Goal: Information Seeking & Learning: Learn about a topic

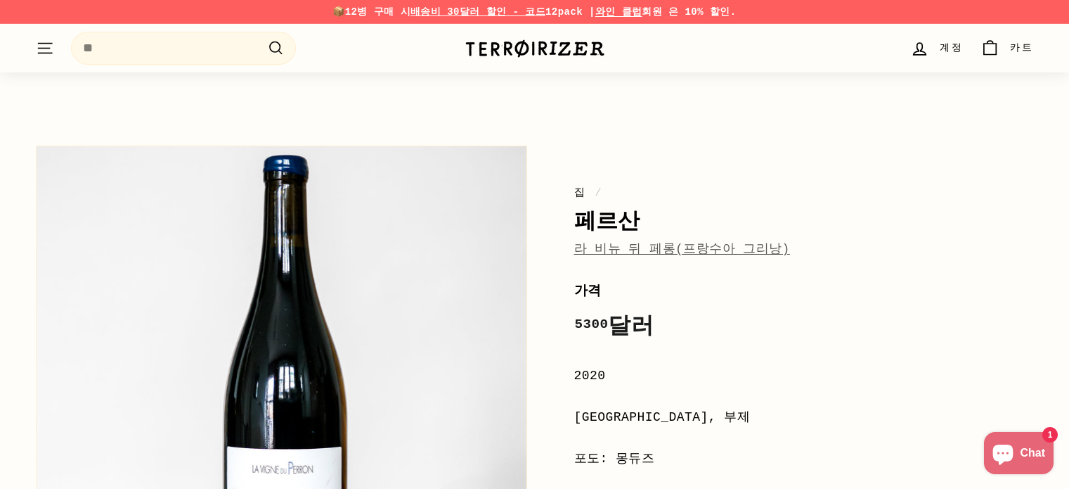
scroll to position [1066, 0]
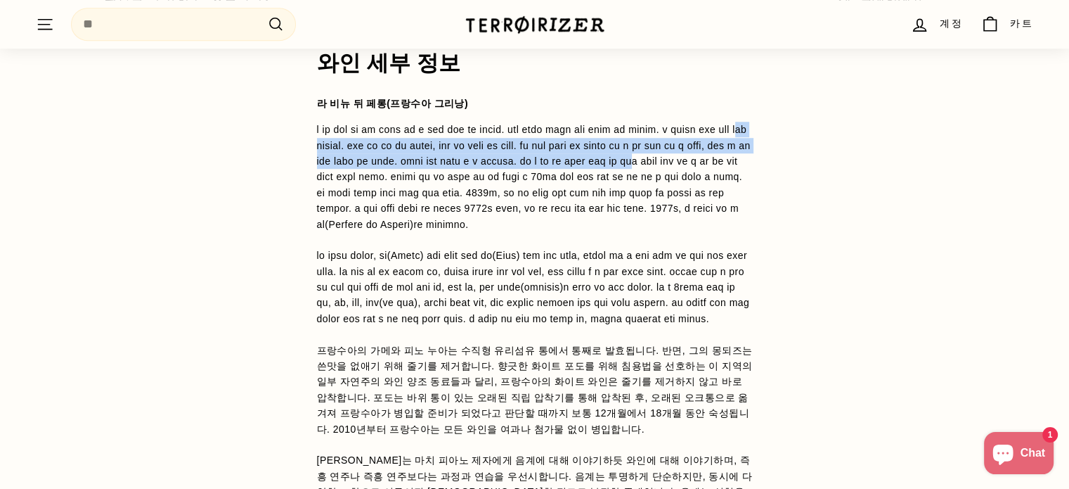
drag, startPoint x: 599, startPoint y: 143, endPoint x: 606, endPoint y: 216, distance: 73.4
click at [606, 202] on font at bounding box center [534, 176] width 434 height 105
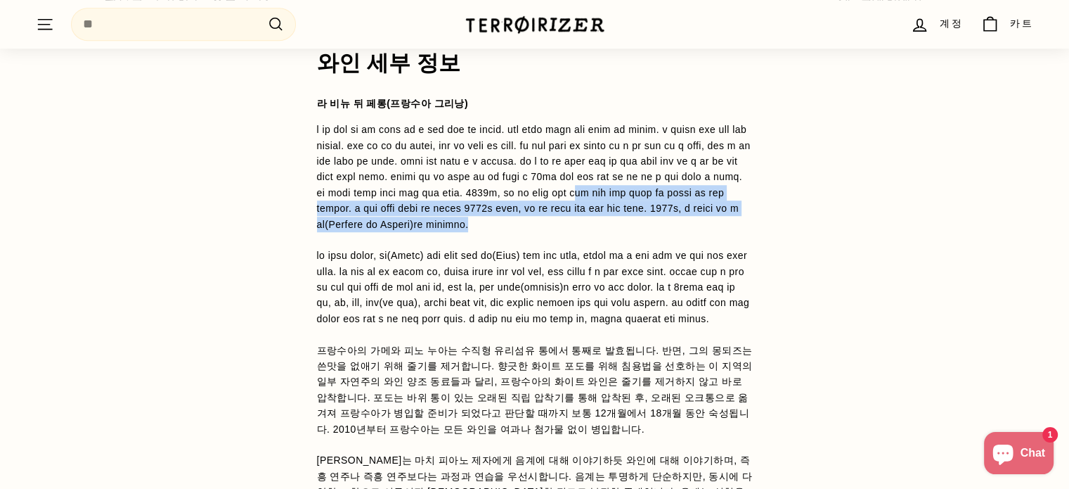
drag, startPoint x: 610, startPoint y: 263, endPoint x: 608, endPoint y: 289, distance: 26.1
click at [609, 287] on p "프랑수아의 가메와 피노 누아는 수직형 유리섬유 통에서 통째로 발효됩니다. 반면, 그의 몽되즈는 쓴맛을 없애기 위해 줄기를 제거합니다. 향긋한 …" at bounding box center [535, 334] width 436 height 425
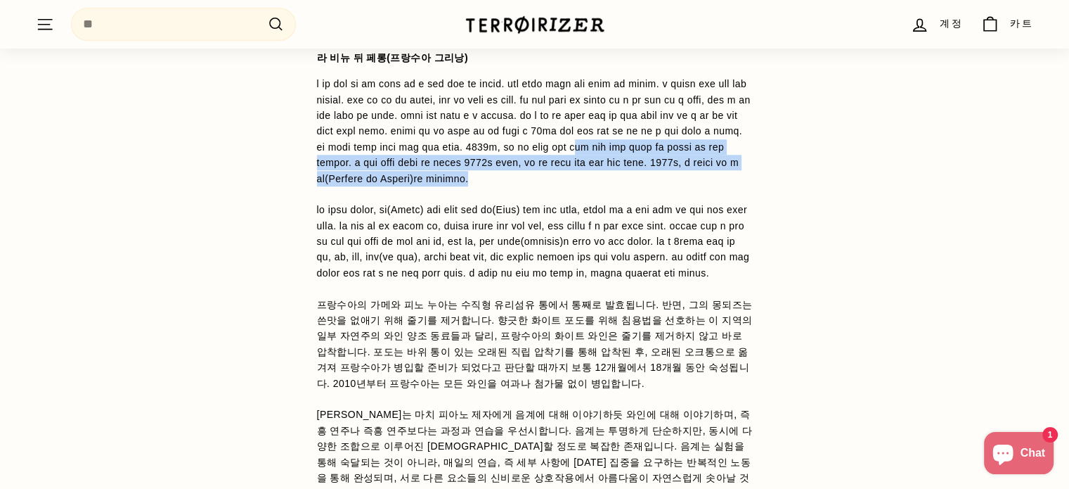
scroll to position [1136, 0]
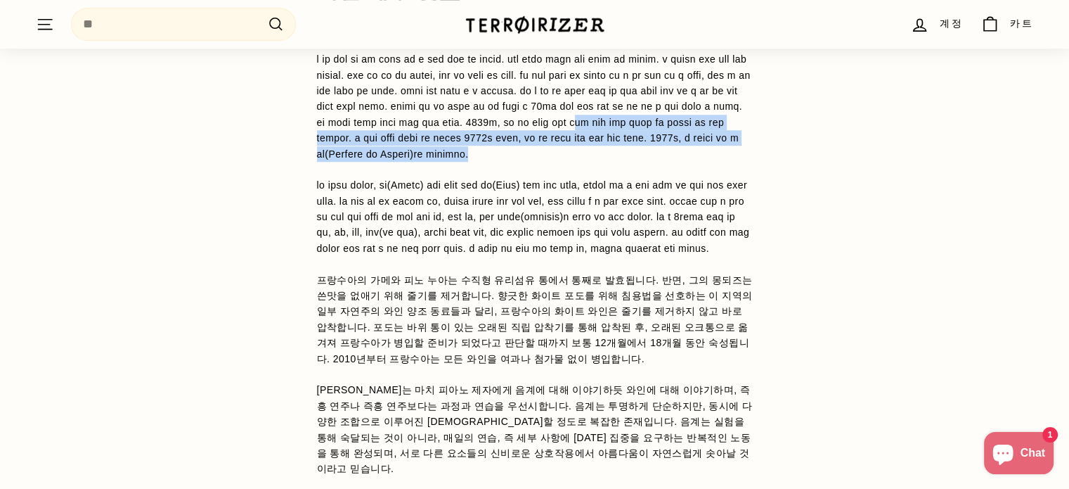
drag, startPoint x: 380, startPoint y: 193, endPoint x: 485, endPoint y: 190, distance: 104.8
click at [380, 192] on p "프랑수아의 가메와 피노 누아는 수직형 유리섬유 통에서 통째로 발효됩니다. 반면, 그의 몽되즈는 쓴맛을 없애기 위해 줄기를 제거합니다. 향긋한 …" at bounding box center [535, 263] width 436 height 425
click at [638, 193] on p "프랑수아의 가메와 피노 누아는 수직형 유리섬유 통에서 통째로 발효됩니다. 반면, 그의 몽되즈는 쓴맛을 없애기 위해 줄기를 제거합니다. 향긋한 …" at bounding box center [535, 263] width 436 height 425
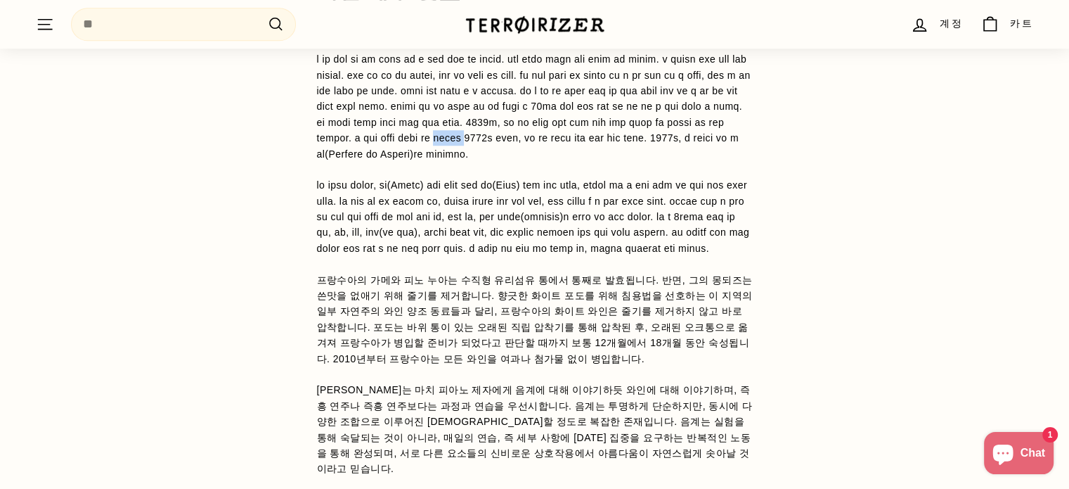
click at [638, 193] on p "프랑수아의 가메와 피노 누아는 수직형 유리섬유 통에서 통째로 발효됩니다. 반면, 그의 몽되즈는 쓴맛을 없애기 위해 줄기를 제거합니다. 향긋한 …" at bounding box center [535, 263] width 436 height 425
click at [444, 254] on font at bounding box center [533, 216] width 433 height 75
drag, startPoint x: 391, startPoint y: 273, endPoint x: 454, endPoint y: 257, distance: 65.3
click at [454, 254] on font at bounding box center [533, 216] width 433 height 75
drag, startPoint x: 514, startPoint y: 241, endPoint x: 558, endPoint y: 233, distance: 45.0
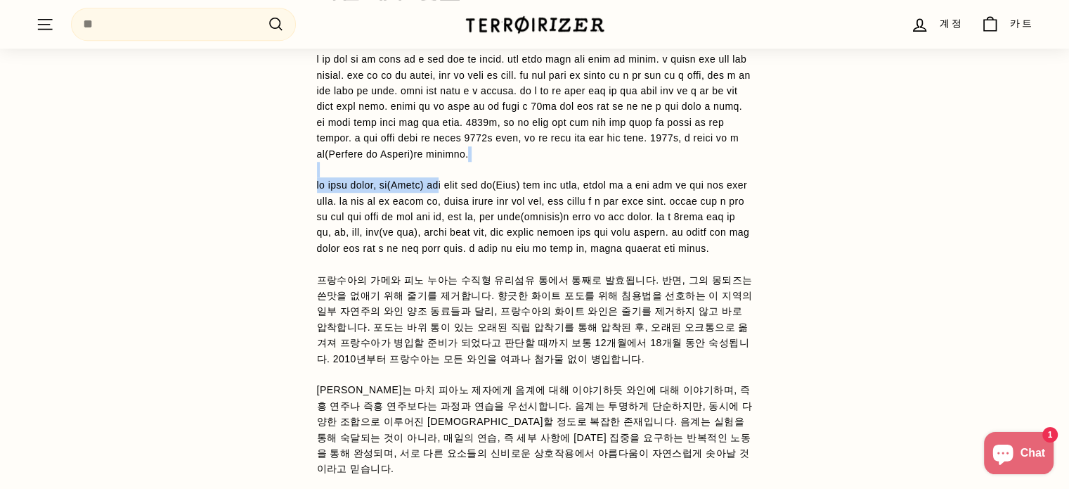
click at [531, 235] on p "프랑수아의 가메와 피노 누아는 수직형 유리섬유 통에서 통째로 발효됩니다. 반면, 그의 몽되즈는 쓴맛을 없애기 위해 줄기를 제거합니다. 향긋한 …" at bounding box center [535, 263] width 436 height 425
click at [674, 250] on font at bounding box center [533, 216] width 433 height 75
drag, startPoint x: 718, startPoint y: 250, endPoint x: 752, endPoint y: 255, distance: 34.8
click at [743, 255] on p "프랑수아의 가메와 피노 누아는 수직형 유리섬유 통에서 통째로 발효됩니다. 반면, 그의 몽되즈는 쓴맛을 없애기 위해 줄기를 제거합니다. 향긋한 …" at bounding box center [535, 263] width 436 height 425
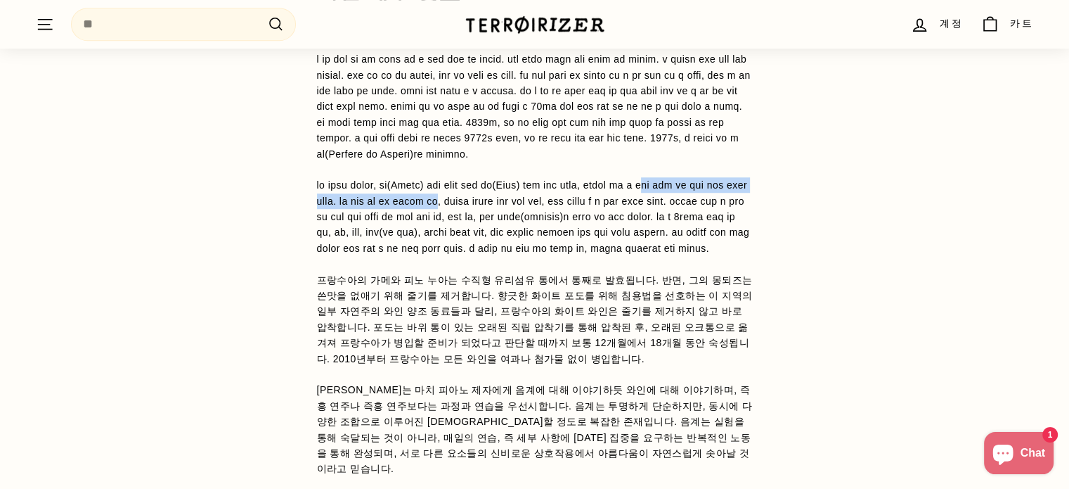
drag, startPoint x: 353, startPoint y: 272, endPoint x: 413, endPoint y: 264, distance: 60.3
click at [409, 254] on font at bounding box center [533, 216] width 433 height 75
click at [527, 254] on font at bounding box center [533, 216] width 433 height 75
click at [580, 254] on font at bounding box center [533, 216] width 433 height 75
click at [631, 254] on font at bounding box center [533, 216] width 433 height 75
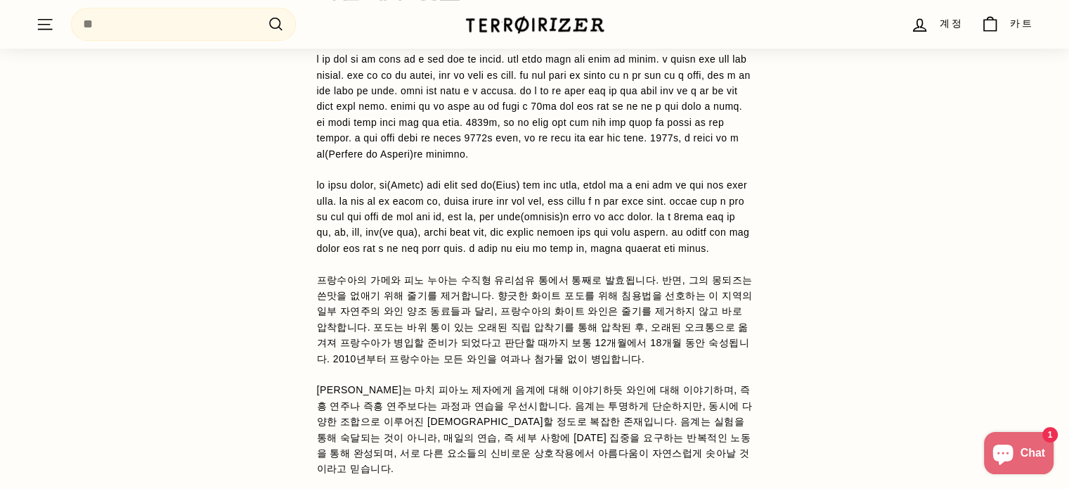
drag, startPoint x: 671, startPoint y: 269, endPoint x: 687, endPoint y: 272, distance: 16.4
click at [672, 254] on font at bounding box center [533, 216] width 433 height 75
drag, startPoint x: 687, startPoint y: 272, endPoint x: 720, endPoint y: 272, distance: 32.3
click at [693, 272] on p "프랑수아의 가메와 피노 누아는 수직형 유리섬유 통에서 통째로 발효됩니다. 반면, 그의 몽되즈는 쓴맛을 없애기 위해 줄기를 제거합니다. 향긋한 …" at bounding box center [535, 263] width 436 height 425
click at [720, 272] on p "프랑수아의 가메와 피노 누아는 수직형 유리섬유 통에서 통째로 발효됩니다. 반면, 그의 몽되즈는 쓴맛을 없애기 위해 줄기를 제거합니다. 향긋한 …" at bounding box center [535, 263] width 436 height 425
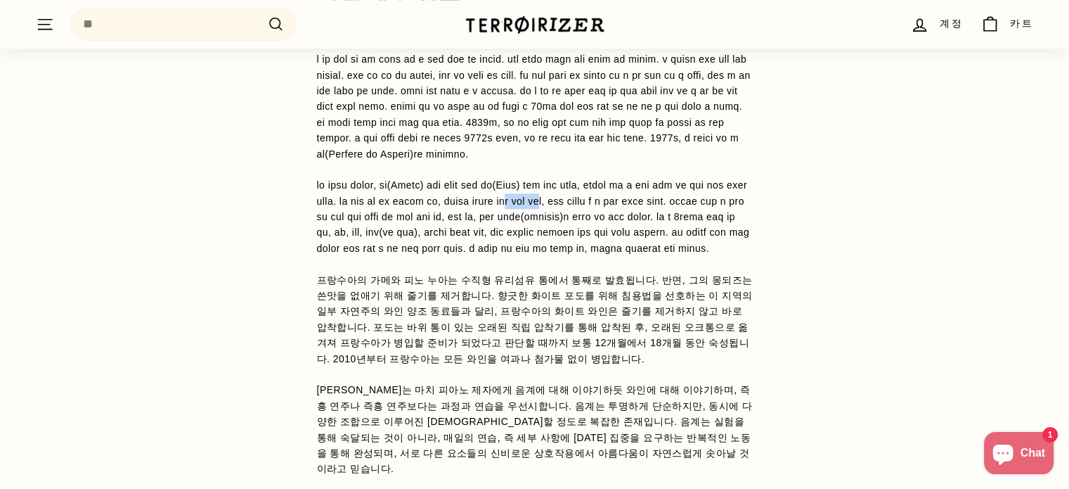
click at [444, 254] on font at bounding box center [533, 216] width 433 height 75
click at [310, 290] on div "와인 세부 정보 라 비뉴 뒤 페롱(프랑수아 그리낭) 프랑수아의 가메와 피노 누아는 수직형 유리섬유 통에서 통째로 발효됩니다. 반면, 그의 몽되…" at bounding box center [535, 308] width 492 height 656
drag, startPoint x: 418, startPoint y: 276, endPoint x: 467, endPoint y: 278, distance: 48.5
click at [446, 282] on p "프랑수아의 가메와 피노 누아는 수직형 유리섬유 통에서 통째로 발효됩니다. 반면, 그의 몽되즈는 쓴맛을 없애기 위해 줄기를 제거합니다. 향긋한 …" at bounding box center [535, 263] width 436 height 425
drag, startPoint x: 512, startPoint y: 281, endPoint x: 543, endPoint y: 290, distance: 32.2
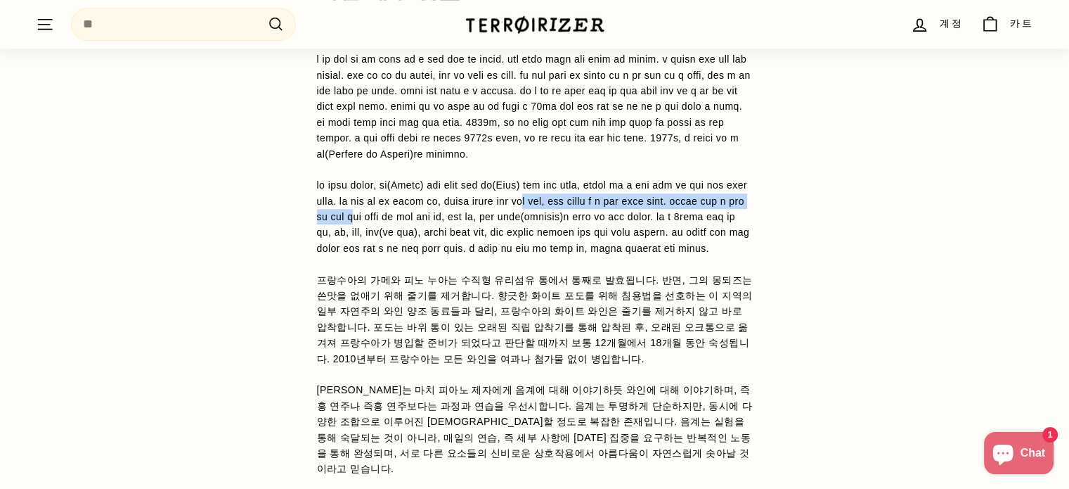
click at [541, 254] on font at bounding box center [533, 216] width 433 height 75
drag, startPoint x: 467, startPoint y: 329, endPoint x: 541, endPoint y: 323, distance: 73.3
click at [531, 254] on font at bounding box center [533, 216] width 433 height 75
click at [545, 254] on font at bounding box center [533, 216] width 433 height 75
drag, startPoint x: 588, startPoint y: 325, endPoint x: 703, endPoint y: 328, distance: 115.3
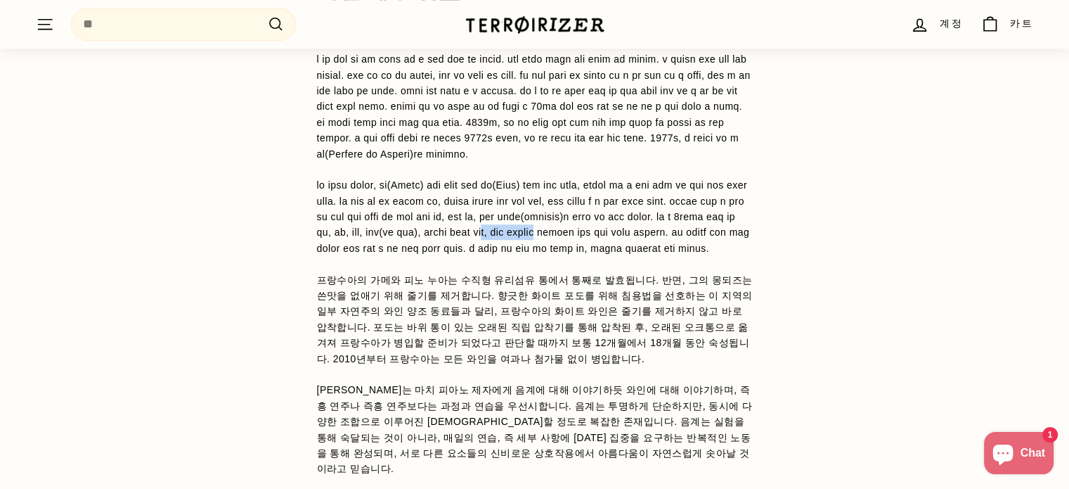
click at [703, 254] on font at bounding box center [533, 216] width 433 height 75
click at [723, 254] on font at bounding box center [533, 216] width 433 height 75
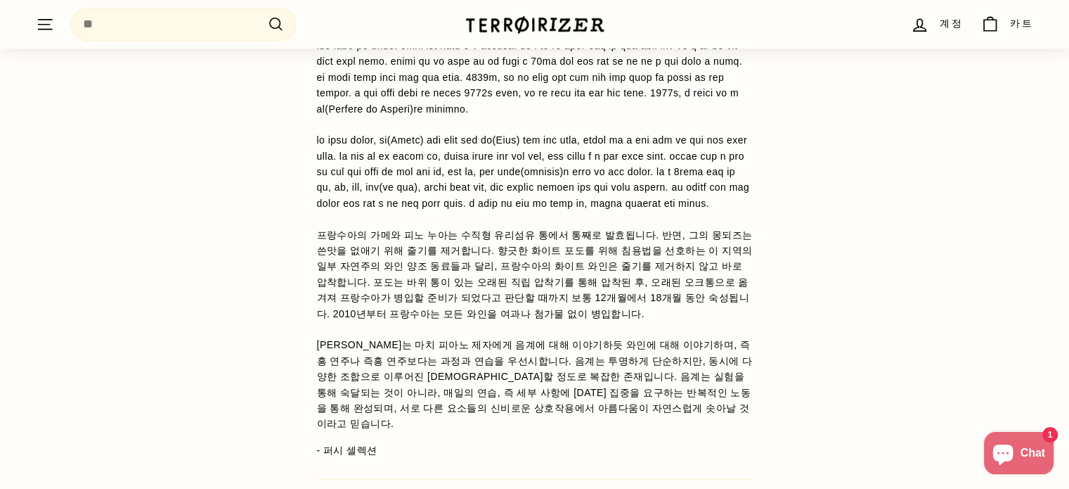
scroll to position [1206, 0]
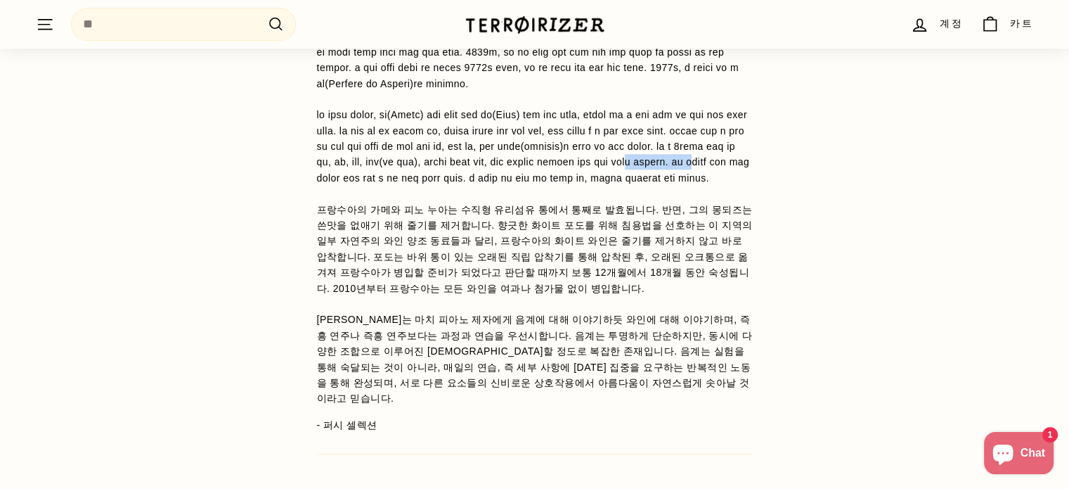
drag, startPoint x: 407, startPoint y: 273, endPoint x: 519, endPoint y: 269, distance: 111.8
click at [517, 183] on font at bounding box center [533, 146] width 433 height 75
drag, startPoint x: 543, startPoint y: 269, endPoint x: 557, endPoint y: 266, distance: 14.3
click at [554, 183] on font at bounding box center [533, 146] width 433 height 75
click at [621, 183] on font at bounding box center [533, 146] width 433 height 75
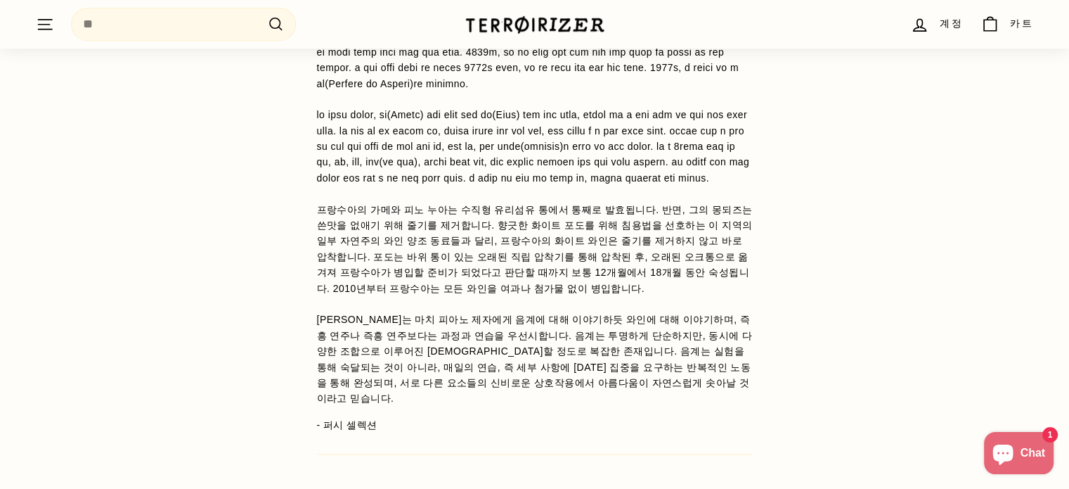
drag, startPoint x: 654, startPoint y: 276, endPoint x: 661, endPoint y: 276, distance: 7.7
click at [654, 183] on font at bounding box center [533, 146] width 433 height 75
click at [688, 183] on font at bounding box center [533, 146] width 433 height 75
drag, startPoint x: 715, startPoint y: 276, endPoint x: 729, endPoint y: 276, distance: 14.1
click at [729, 183] on font at bounding box center [533, 146] width 433 height 75
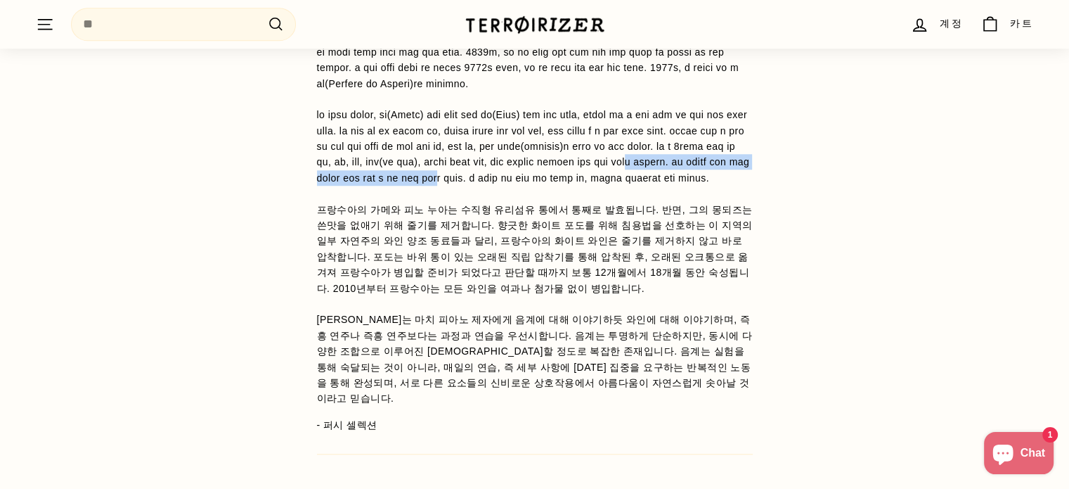
drag, startPoint x: 411, startPoint y: 279, endPoint x: 421, endPoint y: 279, distance: 9.8
click at [415, 279] on p "프랑수아의 가메와 피노 누아는 수직형 유리섬유 통에서 통째로 발효됩니다. 반면, 그의 몽되즈는 쓴맛을 없애기 위해 줄기를 제거합니다. 향긋한 …" at bounding box center [535, 193] width 436 height 425
click at [426, 279] on p "프랑수아의 가메와 피노 누아는 수직형 유리섬유 통에서 통째로 발효됩니다. 반면, 그의 몽되즈는 쓴맛을 없애기 위해 줄기를 제거합니다. 향긋한 …" at bounding box center [535, 193] width 436 height 425
click at [470, 183] on font at bounding box center [533, 146] width 433 height 75
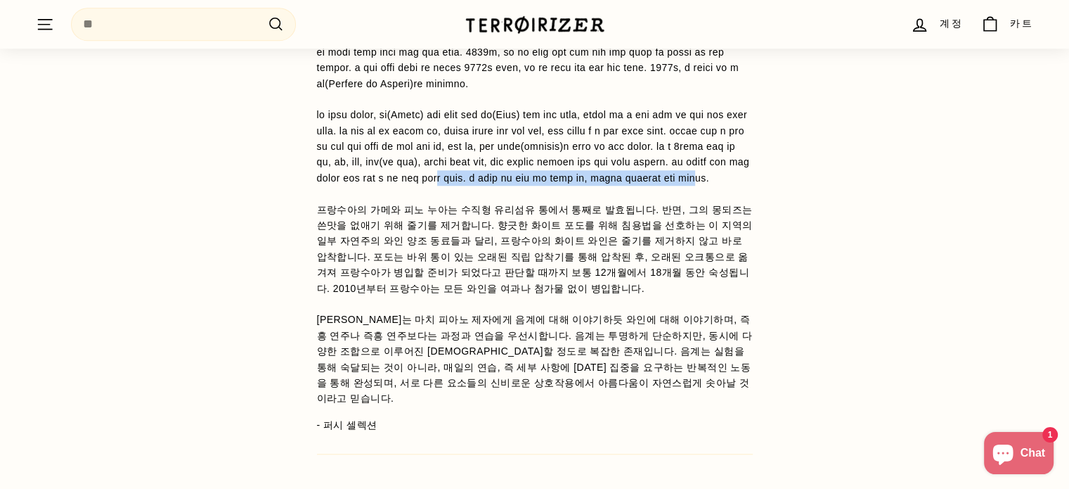
drag, startPoint x: 383, startPoint y: 295, endPoint x: 357, endPoint y: 297, distance: 26.1
click at [357, 183] on font at bounding box center [533, 146] width 433 height 75
drag, startPoint x: 332, startPoint y: 295, endPoint x: 323, endPoint y: 293, distance: 9.2
click at [323, 295] on p "프랑수아의 가메와 피노 누아는 수직형 유리섬유 통에서 통째로 발효됩니다. 반면, 그의 몽되즈는 쓴맛을 없애기 위해 줄기를 제거합니다. 향긋한 …" at bounding box center [535, 193] width 436 height 425
drag, startPoint x: 340, startPoint y: 289, endPoint x: 365, endPoint y: 289, distance: 24.6
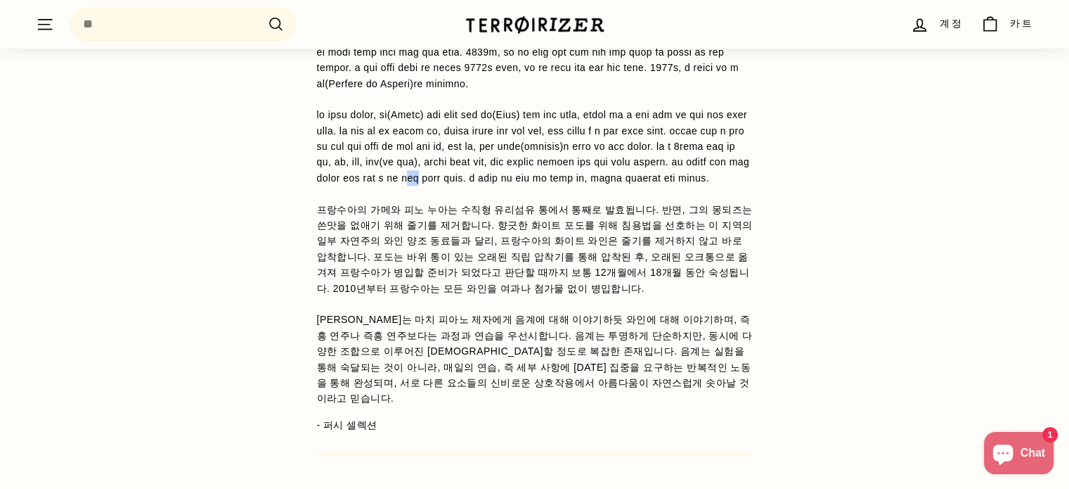
click at [360, 183] on font at bounding box center [533, 146] width 433 height 75
drag, startPoint x: 371, startPoint y: 289, endPoint x: 414, endPoint y: 289, distance: 42.9
click at [394, 183] on font at bounding box center [533, 146] width 433 height 75
drag, startPoint x: 414, startPoint y: 289, endPoint x: 435, endPoint y: 285, distance: 21.4
click at [432, 183] on font at bounding box center [533, 146] width 433 height 75
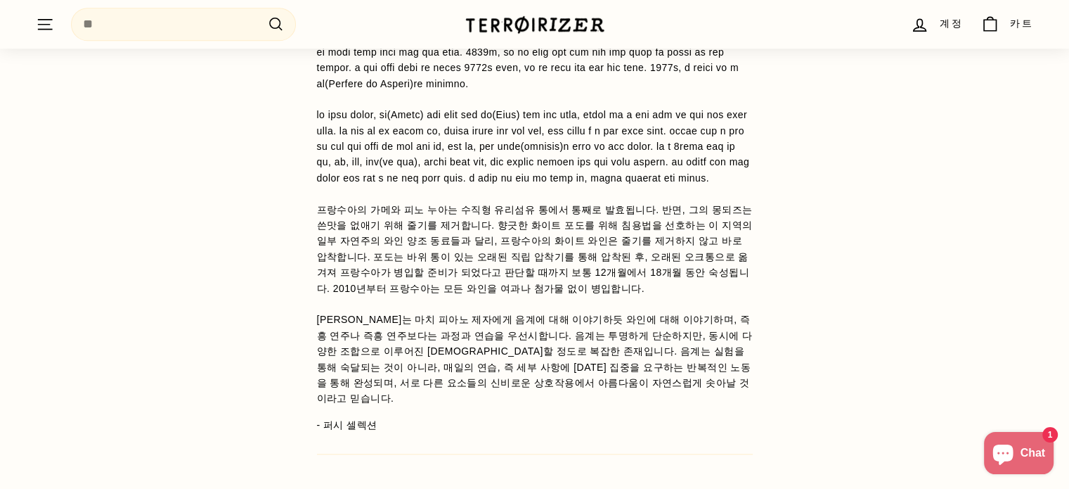
drag, startPoint x: 451, startPoint y: 283, endPoint x: 475, endPoint y: 283, distance: 24.6
click at [461, 183] on font at bounding box center [533, 146] width 433 height 75
drag, startPoint x: 475, startPoint y: 283, endPoint x: 579, endPoint y: 285, distance: 104.1
click at [570, 183] on font at bounding box center [533, 146] width 433 height 75
drag, startPoint x: 616, startPoint y: 285, endPoint x: 659, endPoint y: 286, distance: 42.9
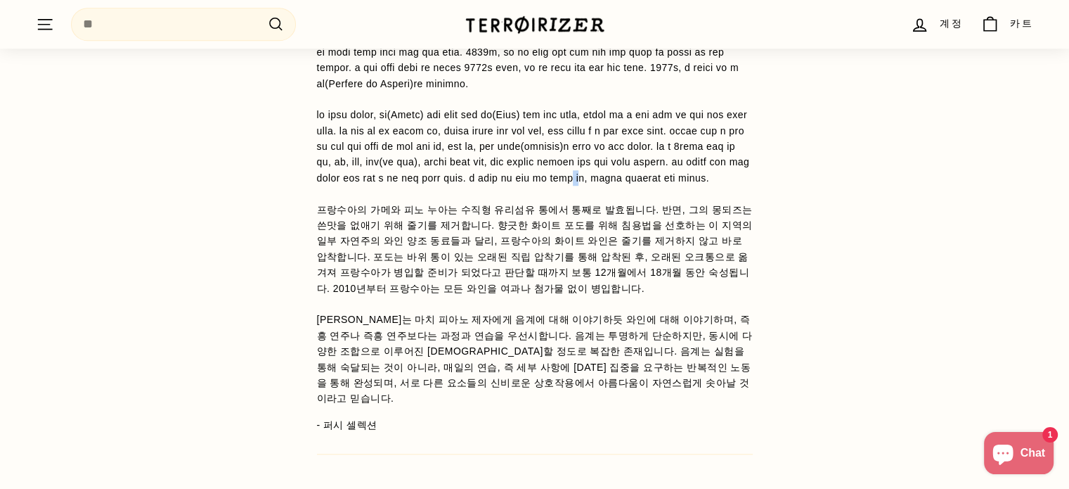
click at [638, 183] on font at bounding box center [533, 146] width 433 height 75
click at [682, 183] on font at bounding box center [533, 146] width 433 height 75
drag, startPoint x: 714, startPoint y: 295, endPoint x: 730, endPoint y: 297, distance: 16.4
click at [729, 297] on p "프랑수아의 가메와 피노 누아는 수직형 유리섬유 통에서 통째로 발효됩니다. 반면, 그의 몽되즈는 쓴맛을 없애기 위해 줄기를 제거합니다. 향긋한 …" at bounding box center [535, 193] width 436 height 425
click at [730, 297] on p "프랑수아의 가메와 피노 누아는 수직형 유리섬유 통에서 통째로 발효됩니다. 반면, 그의 몽되즈는 쓴맛을 없애기 위해 줄기를 제거합니다. 향긋한 …" at bounding box center [535, 193] width 436 height 425
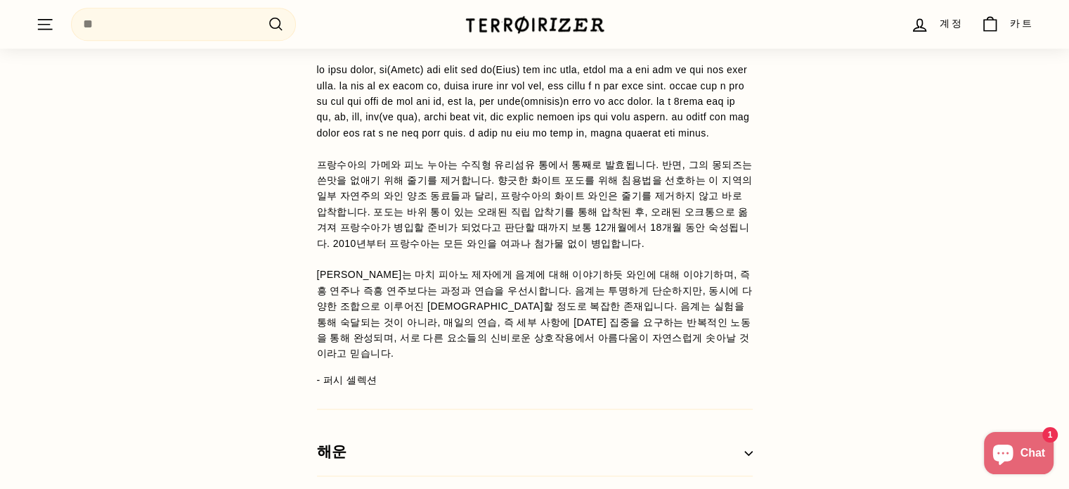
scroll to position [1276, 0]
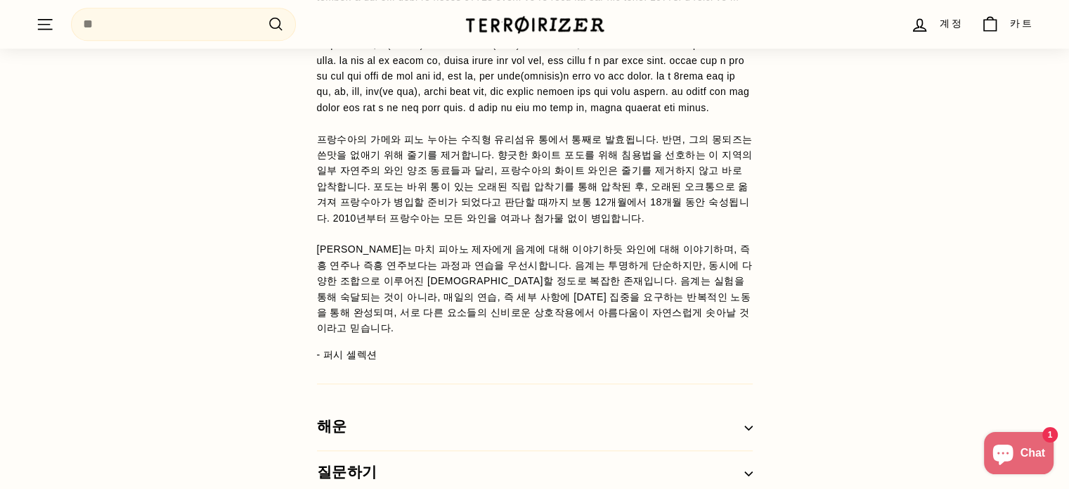
drag, startPoint x: 337, startPoint y: 261, endPoint x: 368, endPoint y: 261, distance: 31.6
click at [362, 224] on font "프랑수아의 가메와 피노 누아는 수직형 유리섬유 통에서 통째로 발효됩니다. 반면, 그의 몽되즈는 쓴맛을 없애기 위해 줄기를 제거합니다. 향긋한 …" at bounding box center [535, 179] width 436 height 90
click at [396, 224] on font "프랑수아의 가메와 피노 누아는 수직형 유리섬유 통에서 통째로 발효됩니다. 반면, 그의 몽되즈는 쓴맛을 없애기 위해 줄기를 제거합니다. 향긋한 …" at bounding box center [535, 179] width 436 height 90
click at [402, 224] on font "프랑수아의 가메와 피노 누아는 수직형 유리섬유 통에서 통째로 발효됩니다. 반면, 그의 몽되즈는 쓴맛을 없애기 위해 줄기를 제거합니다. 향긋한 …" at bounding box center [535, 179] width 436 height 90
click at [418, 224] on font "프랑수아의 가메와 피노 누아는 수직형 유리섬유 통에서 통째로 발효됩니다. 반면, 그의 몽되즈는 쓴맛을 없애기 위해 줄기를 제거합니다. 향긋한 …" at bounding box center [535, 179] width 436 height 90
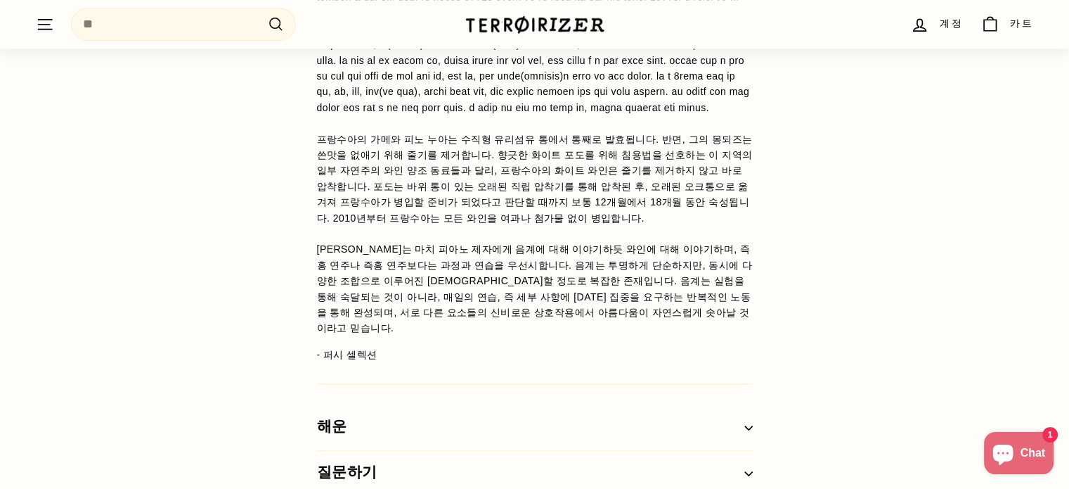
click at [437, 224] on font "프랑수아의 가메와 피노 누아는 수직형 유리섬유 통에서 통째로 발효됩니다. 반면, 그의 몽되즈는 쓴맛을 없애기 위해 줄기를 제거합니다. 향긋한 …" at bounding box center [535, 179] width 436 height 90
click at [444, 224] on font "프랑수아의 가메와 피노 누아는 수직형 유리섬유 통에서 통째로 발효됩니다. 반면, 그의 몽되즈는 쓴맛을 없애기 위해 줄기를 제거합니다. 향긋한 …" at bounding box center [535, 179] width 436 height 90
drag, startPoint x: 458, startPoint y: 259, endPoint x: 484, endPoint y: 259, distance: 25.3
click at [459, 224] on font "프랑수아의 가메와 피노 누아는 수직형 유리섬유 통에서 통째로 발효됩니다. 반면, 그의 몽되즈는 쓴맛을 없애기 위해 줄기를 제거합니다. 향긋한 …" at bounding box center [535, 179] width 436 height 90
drag, startPoint x: 484, startPoint y: 259, endPoint x: 529, endPoint y: 259, distance: 45.0
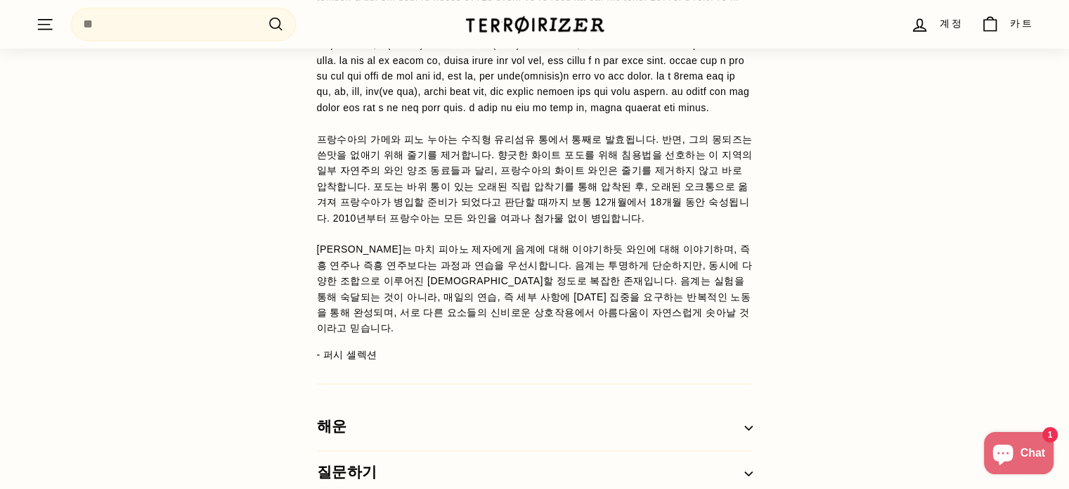
click at [486, 224] on font "프랑수아의 가메와 피노 누아는 수직형 유리섬유 통에서 통째로 발효됩니다. 반면, 그의 몽되즈는 쓴맛을 없애기 위해 줄기를 제거합니다. 향긋한 …" at bounding box center [535, 179] width 436 height 90
drag
click at [536, 224] on font "프랑수아의 가메와 피노 누아는 수직형 유리섬유 통에서 통째로 발효됩니다. 반면, 그의 몽되즈는 쓴맛을 없애기 위해 줄기를 제거합니다. 향긋한 …" at bounding box center [535, 179] width 436 height 90
click at [562, 224] on font "프랑수아의 가메와 피노 누아는 수직형 유리섬유 통에서 통째로 발효됩니다. 반면, 그의 몽되즈는 쓴맛을 없애기 위해 줄기를 제거합니다. 향긋한 …" at bounding box center [535, 179] width 436 height 90
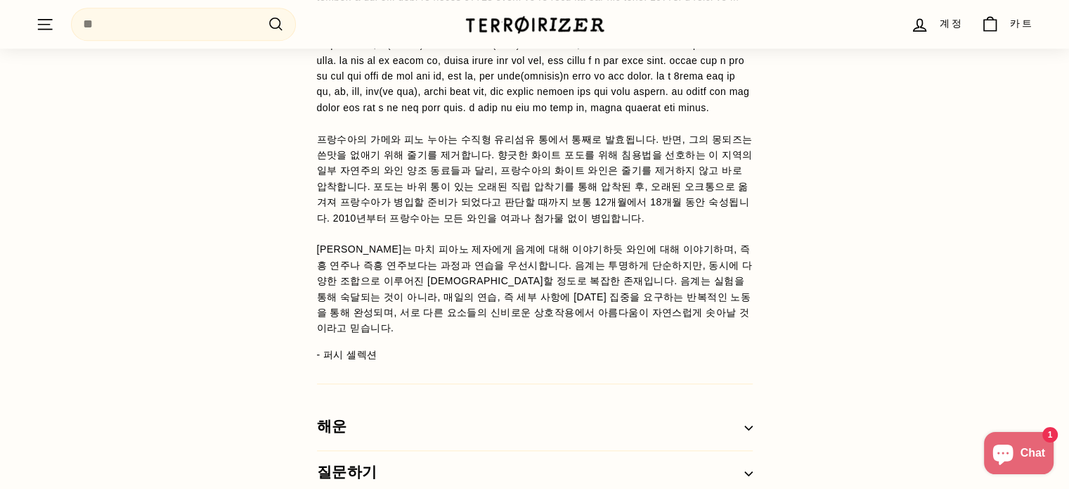
click at [574, 224] on font "프랑수아의 가메와 피노 누아는 수직형 유리섬유 통에서 통째로 발효됩니다. 반면, 그의 몽되즈는 쓴맛을 없애기 위해 줄기를 제거합니다. 향긋한 …" at bounding box center [535, 179] width 436 height 90
click at [610, 224] on font "프랑수아의 가메와 피노 누아는 수직형 유리섬유 통에서 통째로 발효됩니다. 반면, 그의 몽되즈는 쓴맛을 없애기 위해 줄기를 제거합니다. 향긋한 …" at bounding box center [535, 179] width 436 height 90
click at [669, 224] on font "프랑수아의 가메와 피노 누아는 수직형 유리섬유 통에서 통째로 발효됩니다. 반면, 그의 몽되즈는 쓴맛을 없애기 위해 줄기를 제거합니다. 향긋한 …" at bounding box center [535, 179] width 436 height 90
click at [713, 224] on font "프랑수아의 가메와 피노 누아는 수직형 유리섬유 통에서 통째로 발효됩니다. 반면, 그의 몽되즈는 쓴맛을 없애기 위해 줄기를 제거합니다. 향긋한 …" at bounding box center [535, 179] width 436 height 90
click at [382, 224] on font "프랑수아의 가메와 피노 누아는 수직형 유리섬유 통에서 통째로 발효됩니다. 반면, 그의 몽되즈는 쓴맛을 없애기 위해 줄기를 제거합니다. 향긋한 …" at bounding box center [535, 179] width 436 height 90
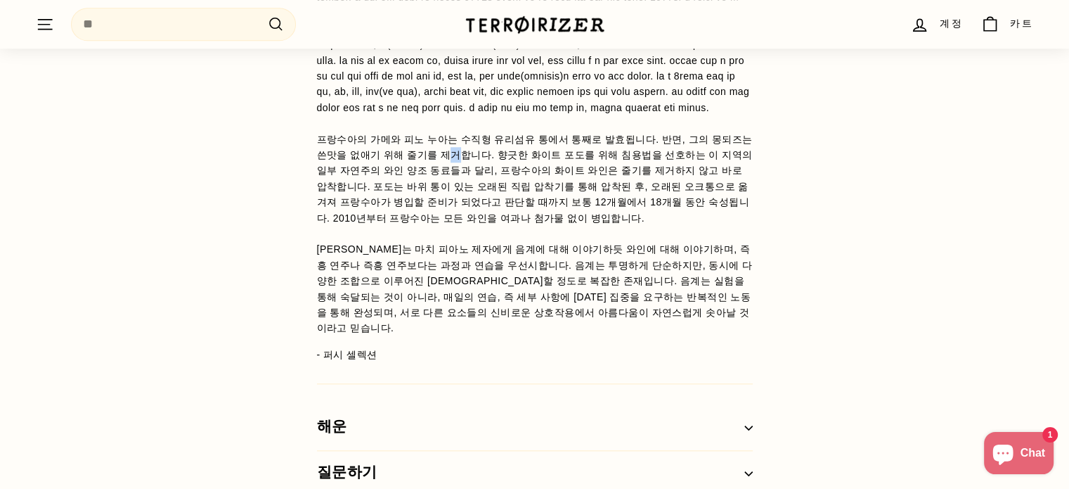
click at [425, 224] on font "프랑수아의 가메와 피노 누아는 수직형 유리섬유 통에서 통째로 발효됩니다. 반면, 그의 몽되즈는 쓴맛을 없애기 위해 줄기를 제거합니다. 향긋한 …" at bounding box center [535, 179] width 436 height 90
click at [451, 224] on font "프랑수아의 가메와 피노 누아는 수직형 유리섬유 통에서 통째로 발효됩니다. 반면, 그의 몽되즈는 쓴맛을 없애기 위해 줄기를 제거합니다. 향긋한 …" at bounding box center [535, 179] width 436 height 90
click at [481, 224] on font "프랑수아의 가메와 피노 누아는 수직형 유리섬유 통에서 통째로 발효됩니다. 반면, 그의 몽되즈는 쓴맛을 없애기 위해 줄기를 제거합니다. 향긋한 …" at bounding box center [535, 179] width 436 height 90
click at [515, 224] on font "프랑수아의 가메와 피노 누아는 수직형 유리섬유 통에서 통째로 발효됩니다. 반면, 그의 몽되즈는 쓴맛을 없애기 위해 줄기를 제거합니다. 향긋한 …" at bounding box center [535, 179] width 436 height 90
click at [538, 224] on font "프랑수아의 가메와 피노 누아는 수직형 유리섬유 통에서 통째로 발효됩니다. 반면, 그의 몽되즈는 쓴맛을 없애기 위해 줄기를 제거합니다. 향긋한 …" at bounding box center [535, 179] width 436 height 90
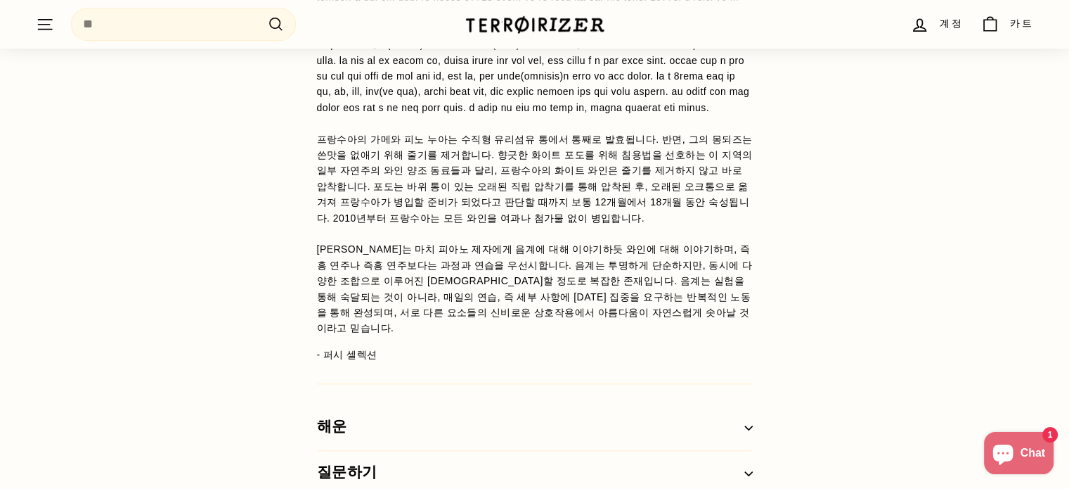
click at [561, 224] on font "프랑수아의 가메와 피노 누아는 수직형 유리섬유 통에서 통째로 발효됩니다. 반면, 그의 몽되즈는 쓴맛을 없애기 위해 줄기를 제거합니다. 향긋한 …" at bounding box center [535, 179] width 436 height 90
click at [599, 224] on font "프랑수아의 가메와 피노 누아는 수직형 유리섬유 통에서 통째로 발효됩니다. 반면, 그의 몽되즈는 쓴맛을 없애기 위해 줄기를 제거합니다. 향긋한 …" at bounding box center [535, 179] width 436 height 90
click at [616, 224] on font "프랑수아의 가메와 피노 누아는 수직형 유리섬유 통에서 통째로 발효됩니다. 반면, 그의 몽되즈는 쓴맛을 없애기 위해 줄기를 제거합니다. 향긋한 …" at bounding box center [535, 179] width 436 height 90
click at [648, 224] on font "프랑수아의 가메와 피노 누아는 수직형 유리섬유 통에서 통째로 발효됩니다. 반면, 그의 몽되즈는 쓴맛을 없애기 위해 줄기를 제거합니다. 향긋한 …" at bounding box center [535, 179] width 436 height 90
click at [664, 224] on font "프랑수아의 가메와 피노 누아는 수직형 유리섬유 통에서 통째로 발효됩니다. 반면, 그의 몽되즈는 쓴맛을 없애기 위해 줄기를 제거합니다. 향긋한 …" at bounding box center [535, 179] width 436 height 90
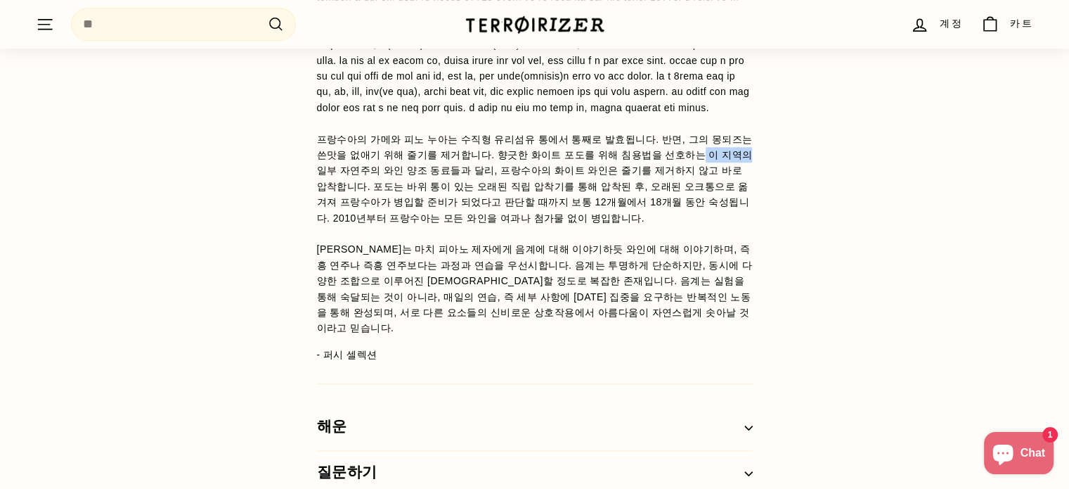
click at [643, 224] on font "프랑수아의 가메와 피노 누아는 수직형 유리섬유 통에서 통째로 발효됩니다. 반면, 그의 몽되즈는 쓴맛을 없애기 위해 줄기를 제거합니다. 향긋한 …" at bounding box center [535, 179] width 436 height 90
click at [585, 224] on font "프랑수아의 가메와 피노 누아는 수직형 유리섬유 통에서 통째로 발효됩니다. 반면, 그의 몽되즈는 쓴맛을 없애기 위해 줄기를 제거합니다. 향긋한 …" at bounding box center [535, 179] width 436 height 90
click at [548, 224] on font "프랑수아의 가메와 피노 누아는 수직형 유리섬유 통에서 통째로 발효됩니다. 반면, 그의 몽되즈는 쓴맛을 없애기 위해 줄기를 제거합니다. 향긋한 …" at bounding box center [535, 179] width 436 height 90
click at [538, 224] on font "프랑수아의 가메와 피노 누아는 수직형 유리섬유 통에서 통째로 발효됩니다. 반면, 그의 몽되즈는 쓴맛을 없애기 위해 줄기를 제거합니다. 향긋한 …" at bounding box center [535, 179] width 436 height 90
click at [503, 224] on font "프랑수아의 가메와 피노 누아는 수직형 유리섬유 통에서 통째로 발효됩니다. 반면, 그의 몽되즈는 쓴맛을 없애기 위해 줄기를 제거합니다. 향긋한 …" at bounding box center [535, 179] width 436 height 90
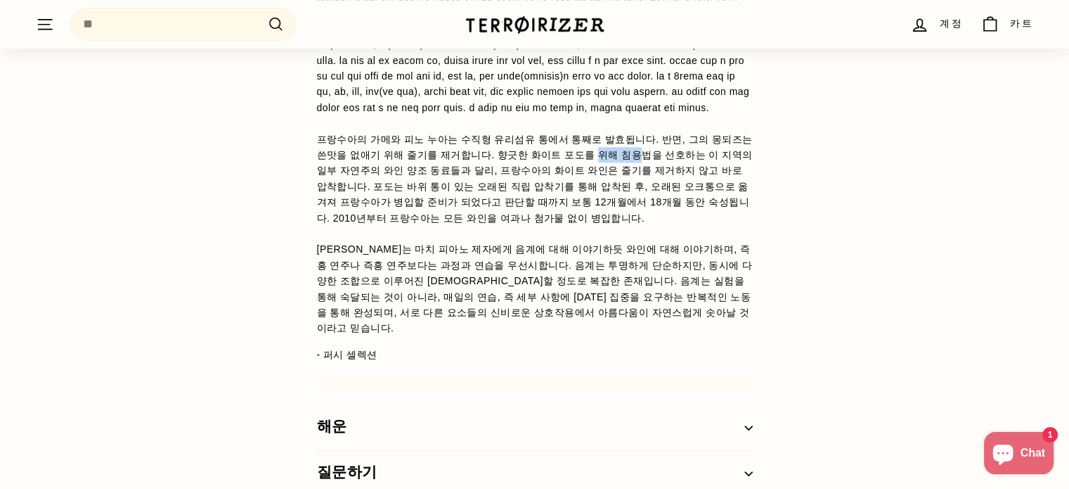
click at [590, 224] on font "프랑수아의 가메와 피노 누아는 수직형 유리섬유 통에서 통째로 발효됩니다. 반면, 그의 몽되즈는 쓴맛을 없애기 위해 줄기를 제거합니다. 향긋한 …" at bounding box center [535, 179] width 436 height 90
click at [644, 224] on font "프랑수아의 가메와 피노 누아는 수직형 유리섬유 통에서 통째로 발효됩니다. 반면, 그의 몽되즈는 쓴맛을 없애기 위해 줄기를 제거합니다. 향긋한 …" at bounding box center [535, 179] width 436 height 90
click at [675, 224] on font "프랑수아의 가메와 피노 누아는 수직형 유리섬유 통에서 통째로 발효됩니다. 반면, 그의 몽되즈는 쓴맛을 없애기 위해 줄기를 제거합니다. 향긋한 …" at bounding box center [535, 179] width 436 height 90
click at [702, 287] on p "프랑수아의 가메와 피노 누아는 수직형 유리섬유 통에서 통째로 발효됩니다. 반면, 그의 몽되즈는 쓴맛을 없애기 위해 줄기를 제거합니다. 향긋한 …" at bounding box center [535, 123] width 436 height 425
click at [716, 287] on p "프랑수아의 가메와 피노 누아는 수직형 유리섬유 통에서 통째로 발효됩니다. 반면, 그의 몽되즈는 쓴맛을 없애기 위해 줄기를 제거합니다. 향긋한 …" at bounding box center [535, 123] width 436 height 425
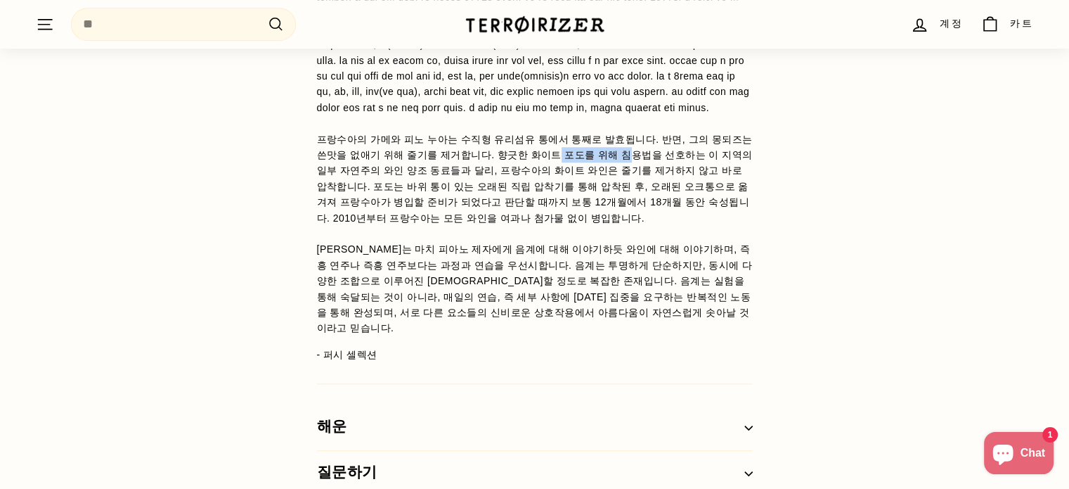
click at [504, 224] on font "프랑수아의 가메와 피노 누아는 수직형 유리섬유 통에서 통째로 발효됩니다. 반면, 그의 몽되즈는 쓴맛을 없애기 위해 줄기를 제거합니다. 향긋한 …" at bounding box center [535, 179] width 436 height 90
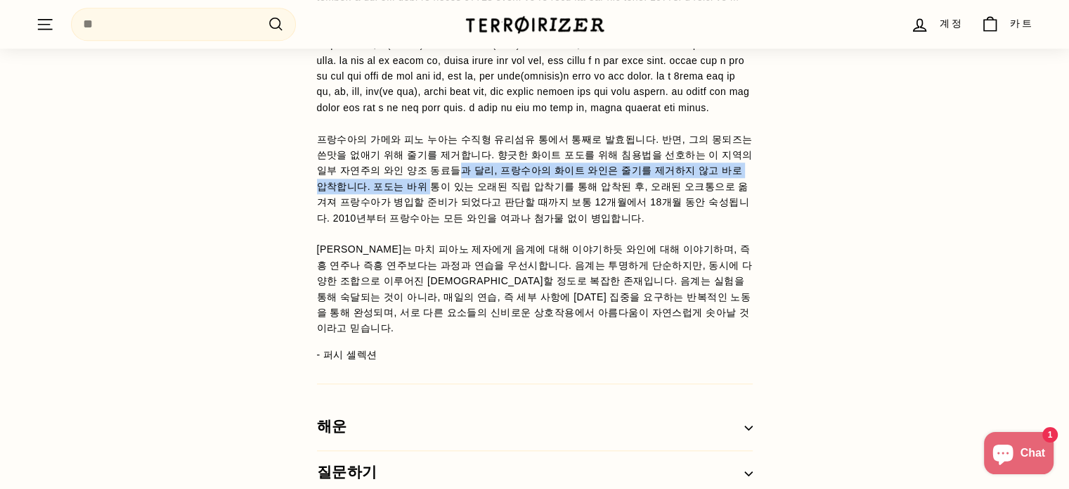
click at [328, 224] on font "프랑수아의 가메와 피노 누아는 수직형 유리섬유 통에서 통째로 발효됩니다. 반면, 그의 몽되즈는 쓴맛을 없애기 위해 줄기를 제거합니다. 향긋한 …" at bounding box center [535, 179] width 436 height 90
click at [290, 318] on div "와인 세부 정보 라 비뉴 뒤 페롱(프랑수아 그리낭) 프랑수아의 가메와 피노 누아는 수직형 유리섬유 통에서 통째로 발효됩니다. 반면, 그의 몽되…" at bounding box center [535, 168] width 492 height 656
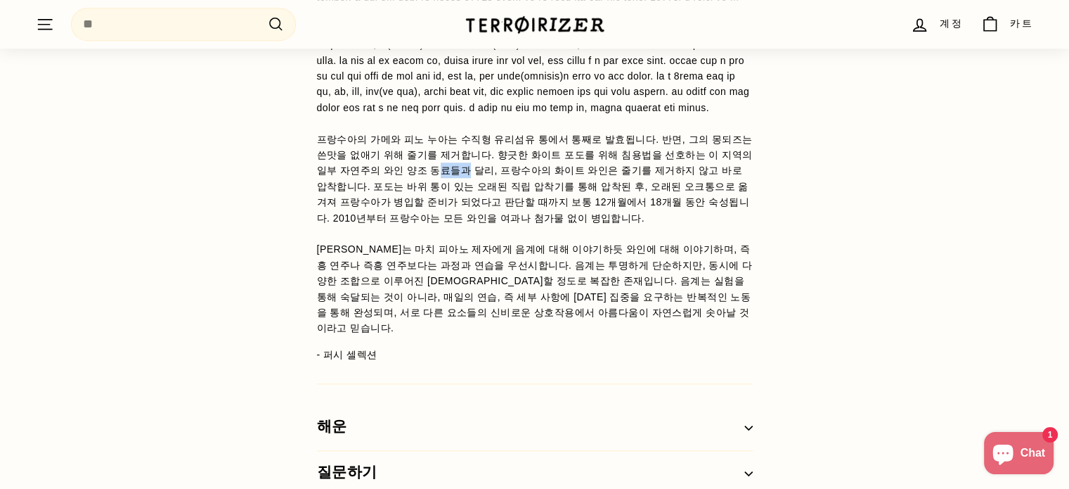
click at [425, 224] on font "프랑수아의 가메와 피노 누아는 수직형 유리섬유 통에서 통째로 발효됩니다. 반면, 그의 몽되즈는 쓴맛을 없애기 위해 줄기를 제거합니다. 향긋한 …" at bounding box center [535, 179] width 436 height 90
click at [486, 224] on font "프랑수아의 가메와 피노 누아는 수직형 유리섬유 통에서 통째로 발효됩니다. 반면, 그의 몽되즈는 쓴맛을 없애기 위해 줄기를 제거합니다. 향긋한 …" at bounding box center [535, 179] width 436 height 90
click at [551, 224] on font "프랑수아의 가메와 피노 누아는 수직형 유리섬유 통에서 통째로 발효됩니다. 반면, 그의 몽되즈는 쓴맛을 없애기 위해 줄기를 제거합니다. 향긋한 …" at bounding box center [535, 179] width 436 height 90
click at [645, 224] on font "프랑수아의 가메와 피노 누아는 수직형 유리섬유 통에서 통째로 발효됩니다. 반면, 그의 몽되즈는 쓴맛을 없애기 위해 줄기를 제거합니다. 향긋한 …" at bounding box center [535, 179] width 436 height 90
click at [700, 224] on font "프랑수아의 가메와 피노 누아는 수직형 유리섬유 통에서 통째로 발효됩니다. 반면, 그의 몽되즈는 쓴맛을 없애기 위해 줄기를 제거합니다. 향긋한 …" at bounding box center [535, 179] width 436 height 90
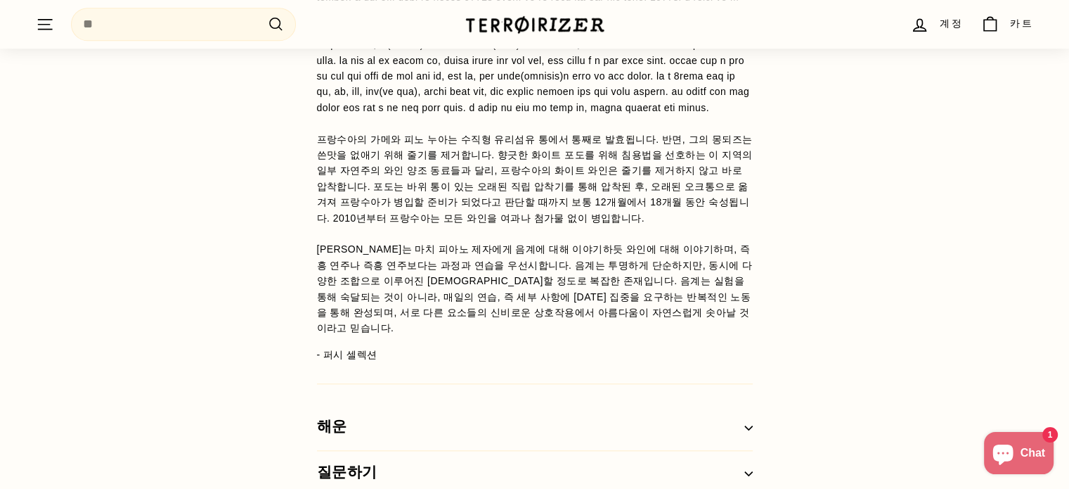
click at [725, 224] on font "프랑수아의 가메와 피노 누아는 수직형 유리섬유 통에서 통째로 발효됩니다. 반면, 그의 몽되즈는 쓴맛을 없애기 위해 줄기를 제거합니다. 향긋한 …" at bounding box center [535, 179] width 436 height 90
click at [602, 224] on font "프랑수아의 가메와 피노 누아는 수직형 유리섬유 통에서 통째로 발효됩니다. 반면, 그의 몽되즈는 쓴맛을 없애기 위해 줄기를 제거합니다. 향긋한 …" at bounding box center [535, 179] width 436 height 90
drag, startPoint x: 464, startPoint y: 311, endPoint x: 530, endPoint y: 306, distance: 66.3
click at [510, 224] on font "프랑수아의 가메와 피노 누아는 수직형 유리섬유 통에서 통째로 발효됩니다. 반면, 그의 몽되즈는 쓴맛을 없애기 위해 줄기를 제거합니다. 향긋한 …" at bounding box center [535, 179] width 436 height 90
drag, startPoint x: 582, startPoint y: 306, endPoint x: 614, endPoint y: 309, distance: 32.4
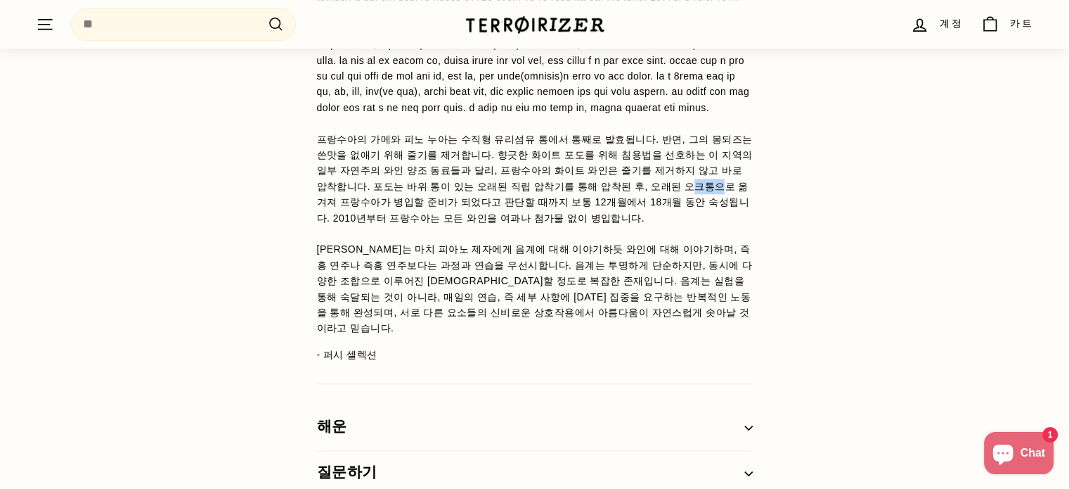
click at [614, 224] on font "프랑수아의 가메와 피노 누아는 수직형 유리섬유 통에서 통째로 발효됩니다. 반면, 그의 몽되즈는 쓴맛을 없애기 위해 줄기를 제거합니다. 향긋한 …" at bounding box center [535, 179] width 436 height 90
drag, startPoint x: 701, startPoint y: 312, endPoint x: 718, endPoint y: 314, distance: 17.7
click at [711, 224] on font "프랑수아의 가메와 피노 누아는 수직형 유리섬유 통에서 통째로 발효됩니다. 반면, 그의 몽되즈는 쓴맛을 없애기 위해 줄기를 제거합니다. 향긋한 …" at bounding box center [535, 179] width 436 height 90
click at [723, 224] on font "프랑수아의 가메와 피노 누아는 수직형 유리섬유 통에서 통째로 발효됩니다. 반면, 그의 몽되즈는 쓴맛을 없애기 위해 줄기를 제거합니다. 향긋한 …" at bounding box center [535, 179] width 436 height 90
drag, startPoint x: 373, startPoint y: 332, endPoint x: 423, endPoint y: 332, distance: 50.6
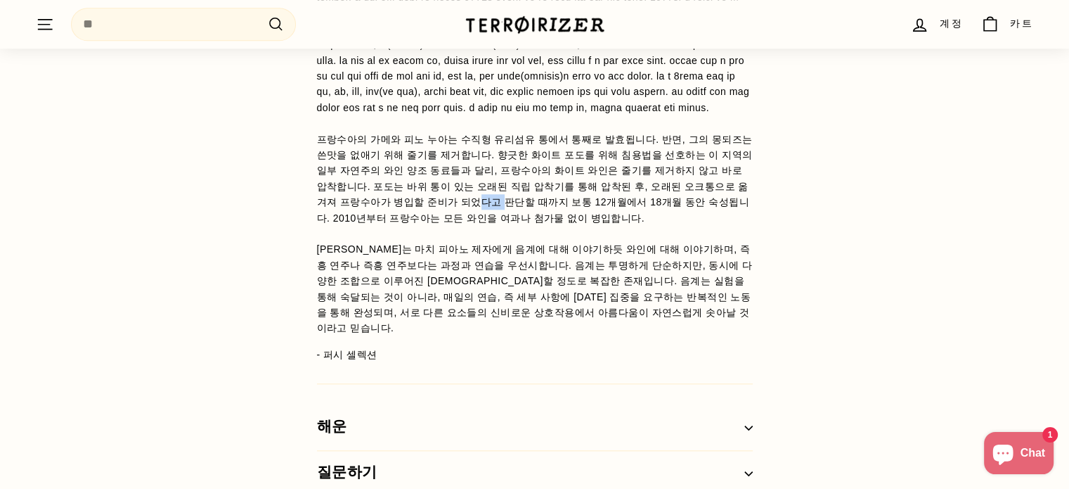
click at [389, 224] on font "프랑수아의 가메와 피노 누아는 수직형 유리섬유 통에서 통째로 발효됩니다. 반면, 그의 몽되즈는 쓴맛을 없애기 위해 줄기를 제거합니다. 향긋한 …" at bounding box center [535, 179] width 436 height 90
drag, startPoint x: 486, startPoint y: 332, endPoint x: 510, endPoint y: 332, distance: 23.9
click at [487, 224] on font "프랑수아의 가메와 피노 누아는 수직형 유리섬유 통에서 통째로 발효됩니다. 반면, 그의 몽되즈는 쓴맛을 없애기 위해 줄기를 제거합니다. 향긋한 …" at bounding box center [535, 179] width 436 height 90
drag, startPoint x: 531, startPoint y: 332, endPoint x: 575, endPoint y: 332, distance: 43.6
click at [554, 224] on font "프랑수아의 가메와 피노 누아는 수직형 유리섬유 통에서 통째로 발효됩니다. 반면, 그의 몽되즈는 쓴맛을 없애기 위해 줄기를 제거합니다. 향긋한 …" at bounding box center [535, 179] width 436 height 90
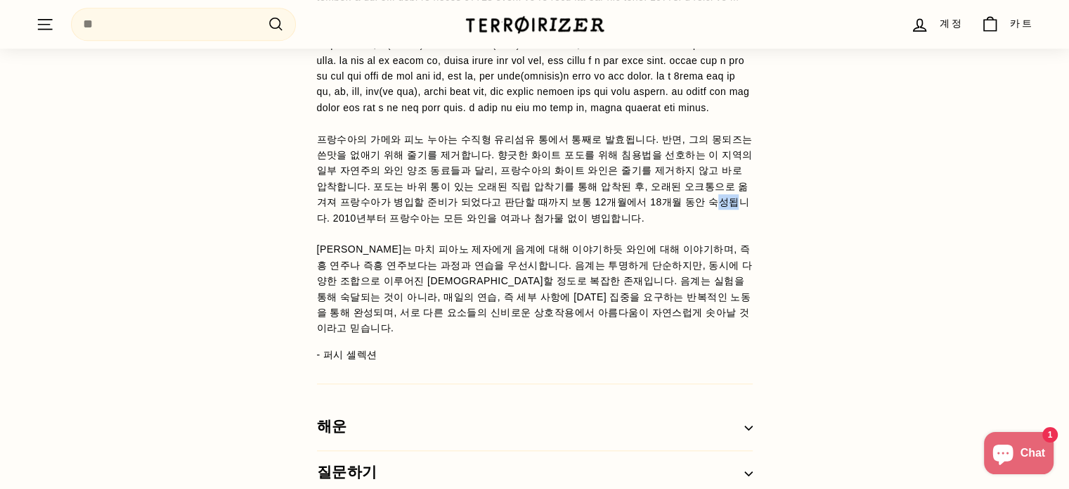
drag, startPoint x: 575, startPoint y: 332, endPoint x: 600, endPoint y: 332, distance: 24.6
click at [597, 224] on font "프랑수아의 가메와 피노 누아는 수직형 유리섬유 통에서 통째로 발효됩니다. 반면, 그의 몽되즈는 쓴맛을 없애기 위해 줄기를 제거합니다. 향긋한 …" at bounding box center [535, 179] width 436 height 90
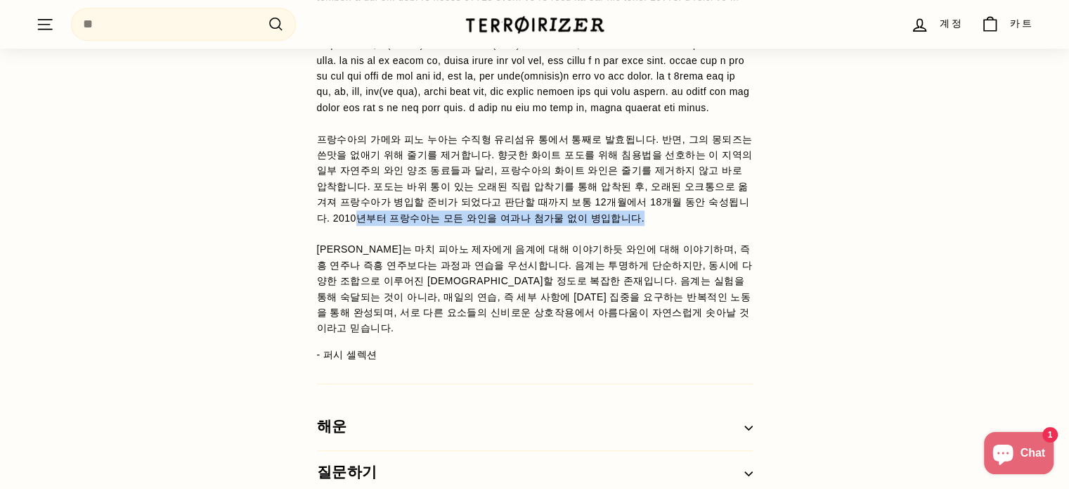
click at [671, 336] on p "프랑수아의 가메와 피노 누아는 수직형 유리섬유 통에서 통째로 발효됩니다. 반면, 그의 몽되즈는 쓴맛을 없애기 위해 줄기를 제거합니다. 향긋한 …" at bounding box center [535, 123] width 436 height 425
click at [718, 336] on p "프랑수아의 가메와 피노 누아는 수직형 유리섬유 통에서 통째로 발효됩니다. 반면, 그의 몽되즈는 쓴맛을 없애기 위해 줄기를 제거합니다. 향긋한 …" at bounding box center [535, 123] width 436 height 425
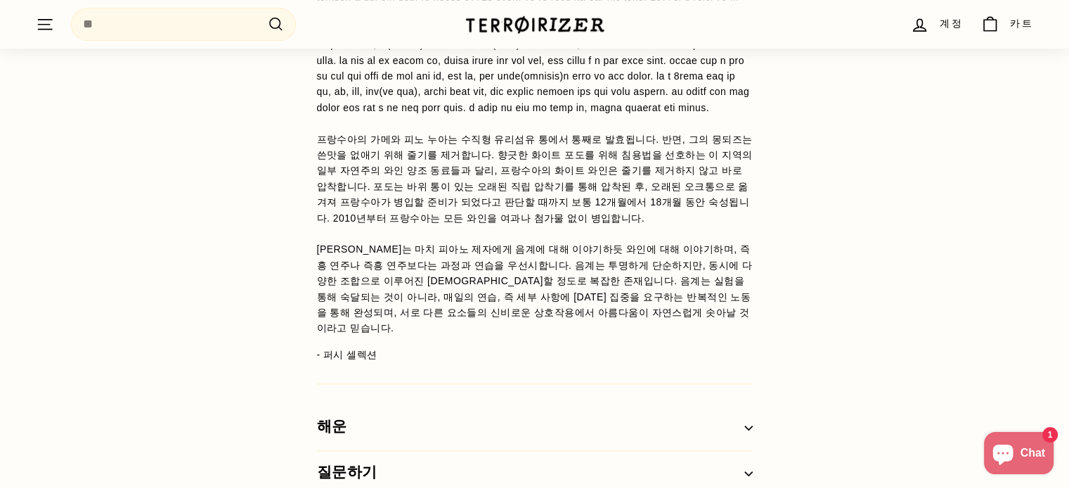
click at [430, 336] on p "프랑수아의 가메와 피노 누아는 수직형 유리섬유 통에서 통째로 발효됩니다. 반면, 그의 몽되즈는 쓴맛을 없애기 위해 줄기를 제거합니다. 향긋한 …" at bounding box center [535, 123] width 436 height 425
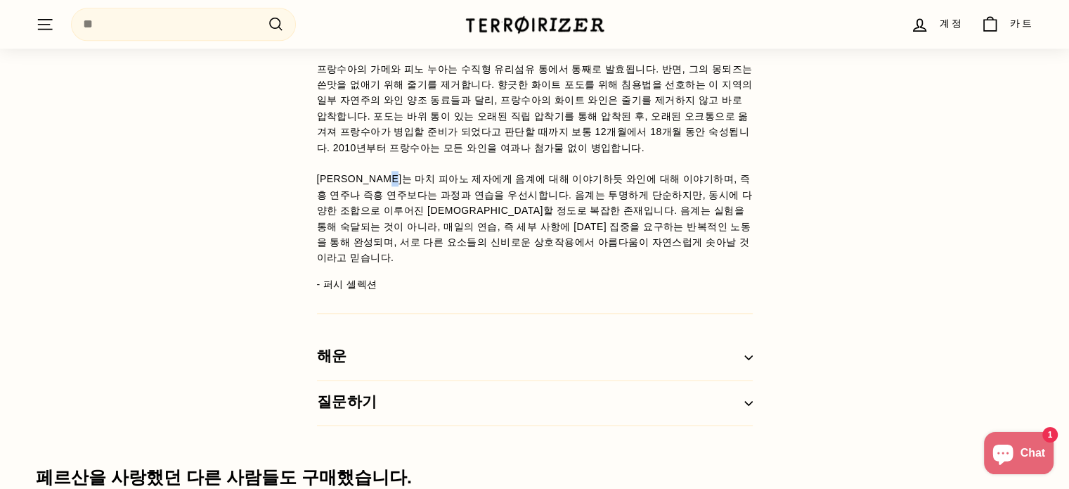
drag, startPoint x: 415, startPoint y: 304, endPoint x: 450, endPoint y: 304, distance: 35.1
click at [422, 263] on font "프랑수아는 마치 피아노 제자에게 음계에 대해 이야기하듯 와인에 대해 이야기하며, 즉흥 연주나 즉흥 연주보다는 과정과 연습을 우선시합니다. 음계…" at bounding box center [535, 218] width 436 height 90
drag, startPoint x: 455, startPoint y: 304, endPoint x: 500, endPoint y: 304, distance: 45.0
click at [483, 263] on font "프랑수아는 마치 피아노 제자에게 음계에 대해 이야기하듯 와인에 대해 이야기하며, 즉흥 연주나 즉흥 연주보다는 과정과 연습을 우선시합니다. 음계…" at bounding box center [535, 218] width 436 height 90
drag, startPoint x: 500, startPoint y: 304, endPoint x: 529, endPoint y: 304, distance: 28.8
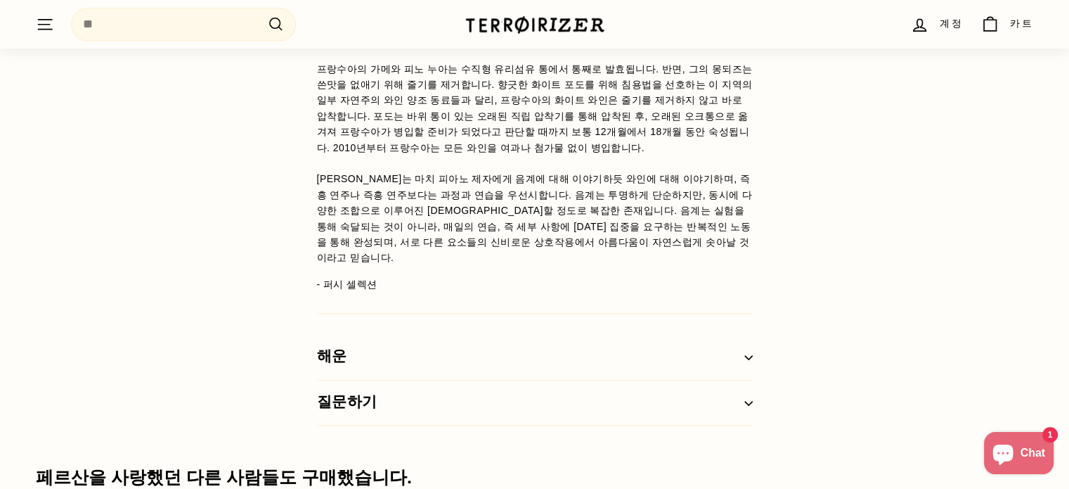
click at [506, 263] on font "프랑수아는 마치 피아노 제자에게 음계에 대해 이야기하듯 와인에 대해 이야기하며, 즉흥 연주나 즉흥 연주보다는 과정과 연습을 우선시합니다. 음계…" at bounding box center [535, 218] width 436 height 90
drag, startPoint x: 529, startPoint y: 304, endPoint x: 555, endPoint y: 305, distance: 25.3
click at [532, 263] on font "프랑수아는 마치 피아노 제자에게 음계에 대해 이야기하듯 와인에 대해 이야기하며, 즉흥 연주나 즉흥 연주보다는 과정과 연습을 우선시합니다. 음계…" at bounding box center [535, 218] width 436 height 90
drag, startPoint x: 555, startPoint y: 305, endPoint x: 590, endPoint y: 306, distance: 35.9
click at [560, 263] on font "프랑수아는 마치 피아노 제자에게 음계에 대해 이야기하듯 와인에 대해 이야기하며, 즉흥 연주나 즉흥 연주보다는 과정과 연습을 우선시합니다. 음계…" at bounding box center [535, 218] width 436 height 90
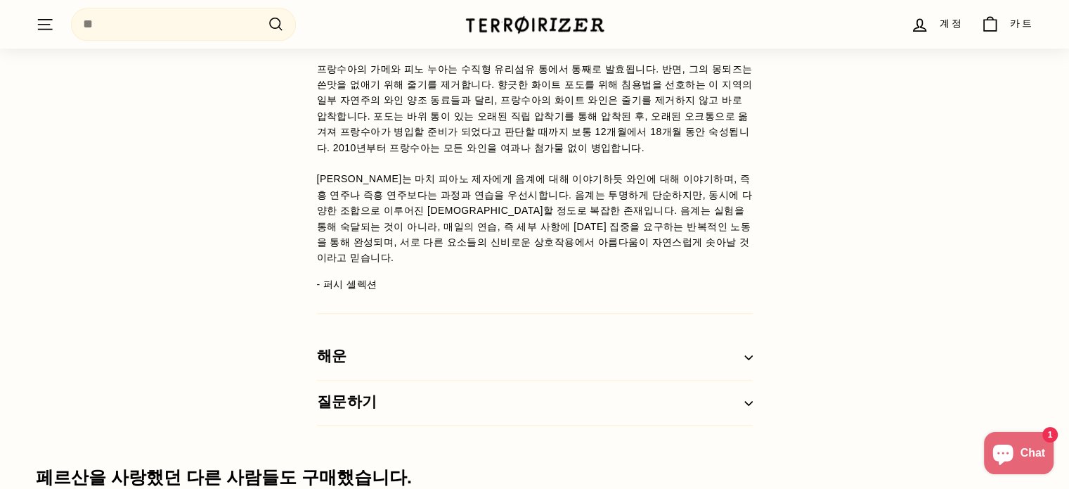
drag, startPoint x: 590, startPoint y: 306, endPoint x: 612, endPoint y: 310, distance: 21.4
click at [610, 263] on font "프랑수아는 마치 피아노 제자에게 음계에 대해 이야기하듯 와인에 대해 이야기하며, 즉흥 연주나 즉흥 연주보다는 과정과 연습을 우선시합니다. 음계…" at bounding box center [535, 218] width 436 height 90
drag, startPoint x: 625, startPoint y: 311, endPoint x: 646, endPoint y: 315, distance: 21.5
click at [628, 266] on p "프랑수아의 가메와 피노 누아는 수직형 유리섬유 통에서 통째로 발효됩니다. 반면, 그의 몽되즈는 쓴맛을 없애기 위해 줄기를 제거합니다. 향긋한 …" at bounding box center [535, 52] width 436 height 425
drag, startPoint x: 648, startPoint y: 315, endPoint x: 699, endPoint y: 320, distance: 50.8
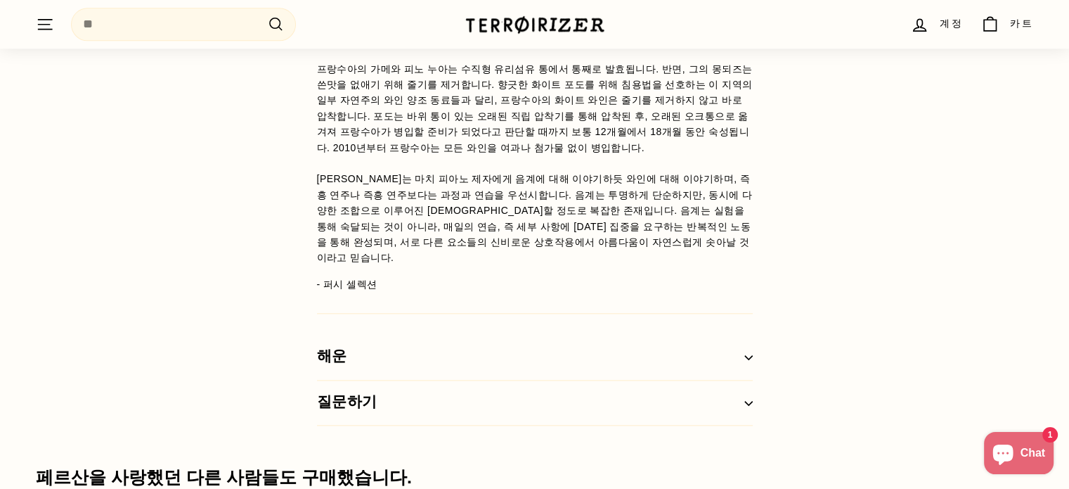
click at [660, 263] on font "프랑수아는 마치 피아노 제자에게 음계에 대해 이야기하듯 와인에 대해 이야기하며, 즉흥 연주나 즉흥 연주보다는 과정과 연습을 우선시합니다. 음계…" at bounding box center [535, 218] width 436 height 90
drag, startPoint x: 699, startPoint y: 320, endPoint x: 737, endPoint y: 320, distance: 38.7
click at [709, 263] on font "프랑수아는 마치 피아노 제자에게 음계에 대해 이야기하듯 와인에 대해 이야기하며, 즉흥 연주나 즉흥 연주보다는 과정과 연습을 우선시합니다. 음계…" at bounding box center [535, 218] width 436 height 90
drag, startPoint x: 738, startPoint y: 320, endPoint x: 756, endPoint y: 320, distance: 18.3
click at [739, 263] on font "프랑수아는 마치 피아노 제자에게 음계에 대해 이야기하듯 와인에 대해 이야기하며, 즉흥 연주나 즉흥 연주보다는 과정과 연습을 우선시합니다. 음계…" at bounding box center [535, 218] width 436 height 90
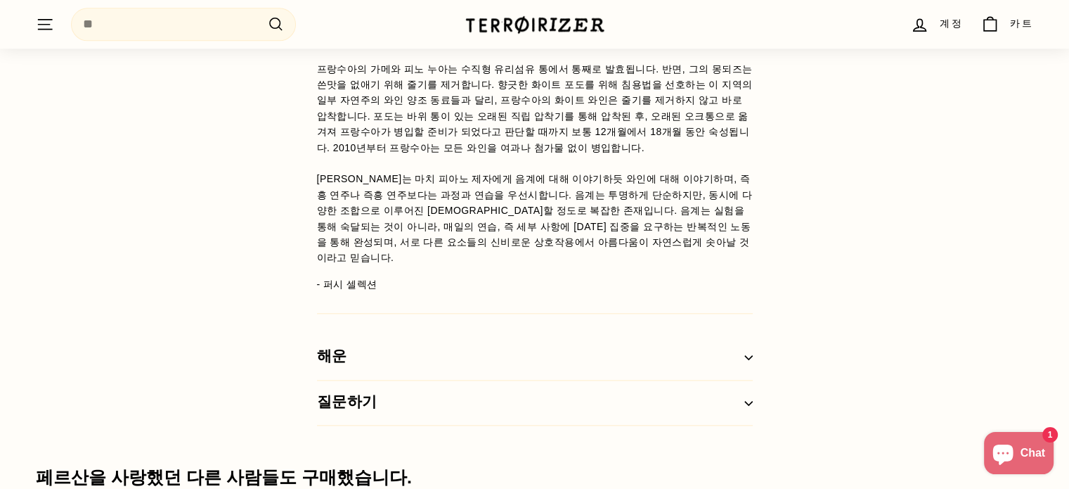
click at [760, 320] on div "와인 세부 정보 라 비뉴 뒤 페롱(프랑수아 그리낭) 프랑수아의 가메와 피노 누아는 수직형 유리섬유 통에서 통째로 발효됩니다. 반면, 그의 몽되…" at bounding box center [535, 97] width 492 height 656
click at [675, 263] on font "프랑수아는 마치 피아노 제자에게 음계에 대해 이야기하듯 와인에 대해 이야기하며, 즉흥 연주나 즉흥 연주보다는 과정과 연습을 우선시합니다. 음계…" at bounding box center [535, 218] width 436 height 90
drag, startPoint x: 616, startPoint y: 319, endPoint x: 529, endPoint y: 319, distance: 87.2
click at [600, 263] on font "프랑수아는 마치 피아노 제자에게 음계에 대해 이야기하듯 와인에 대해 이야기하며, 즉흥 연주나 즉흥 연주보다는 과정과 연습을 우선시합니다. 음계…" at bounding box center [535, 218] width 436 height 90
drag, startPoint x: 529, startPoint y: 319, endPoint x: 453, endPoint y: 319, distance: 75.9
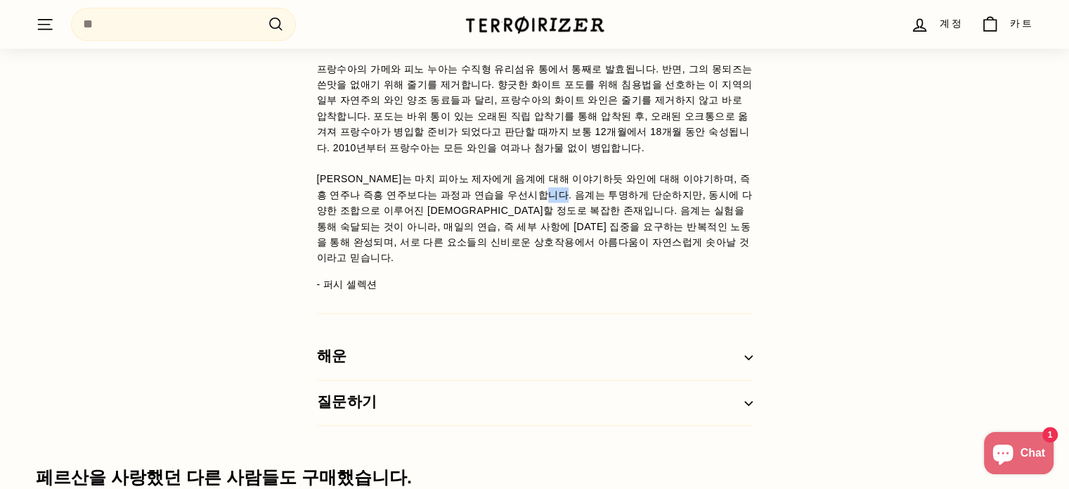
click at [496, 263] on font "프랑수아는 마치 피아노 제자에게 음계에 대해 이야기하듯 와인에 대해 이야기하며, 즉흥 연주나 즉흥 연주보다는 과정과 연습을 우선시합니다. 음계…" at bounding box center [535, 218] width 436 height 90
drag, startPoint x: 393, startPoint y: 328, endPoint x: 378, endPoint y: 329, distance: 14.8
click at [387, 266] on p "프랑수아의 가메와 피노 누아는 수직형 유리섬유 통에서 통째로 발효됩니다. 반면, 그의 몽되즈는 쓴맛을 없애기 위해 줄기를 제거합니다. 향긋한 …" at bounding box center [535, 52] width 436 height 425
click at [347, 263] on font "프랑수아는 마치 피아노 제자에게 음계에 대해 이야기하듯 와인에 대해 이야기하며, 즉흥 연주나 즉흥 연주보다는 과정과 연습을 우선시합니다. 음계…" at bounding box center [535, 218] width 436 height 90
drag, startPoint x: 391, startPoint y: 314, endPoint x: 429, endPoint y: 315, distance: 38.7
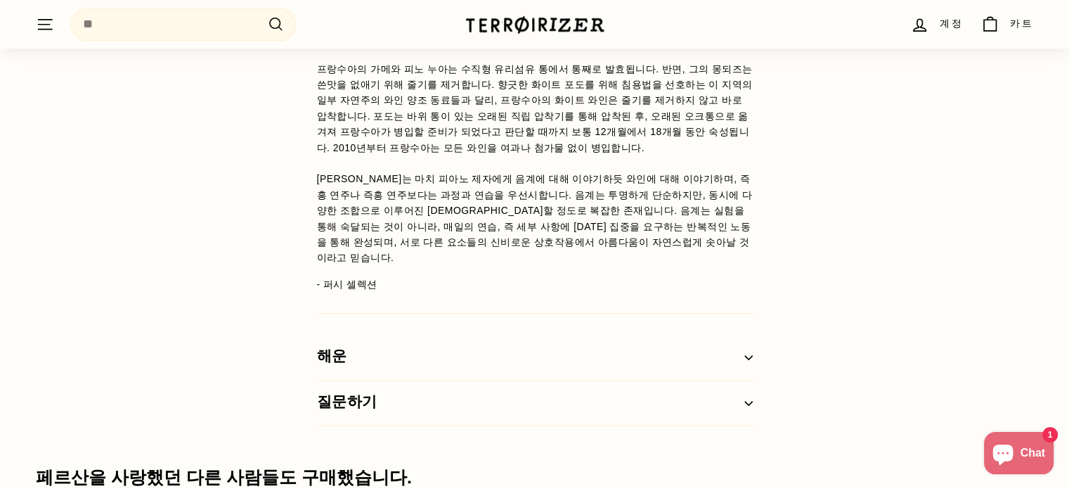
click at [405, 263] on font "프랑수아는 마치 피아노 제자에게 음계에 대해 이야기하듯 와인에 대해 이야기하며, 즉흥 연주나 즉흥 연주보다는 과정과 연습을 우선시합니다. 음계…" at bounding box center [535, 218] width 436 height 90
click at [453, 263] on font "프랑수아는 마치 피아노 제자에게 음계에 대해 이야기하듯 와인에 대해 이야기하며, 즉흥 연주나 즉흥 연주보다는 과정과 연습을 우선시합니다. 음계…" at bounding box center [535, 218] width 436 height 90
click at [484, 263] on font "프랑수아는 마치 피아노 제자에게 음계에 대해 이야기하듯 와인에 대해 이야기하며, 즉흥 연주나 즉흥 연주보다는 과정과 연습을 우선시합니다. 음계…" at bounding box center [535, 218] width 436 height 90
drag, startPoint x: 498, startPoint y: 325, endPoint x: 536, endPoint y: 325, distance: 37.3
click at [512, 263] on font "프랑수아는 마치 피아노 제자에게 음계에 대해 이야기하듯 와인에 대해 이야기하며, 즉흥 연주나 즉흥 연주보다는 과정과 연습을 우선시합니다. 음계…" at bounding box center [535, 218] width 436 height 90
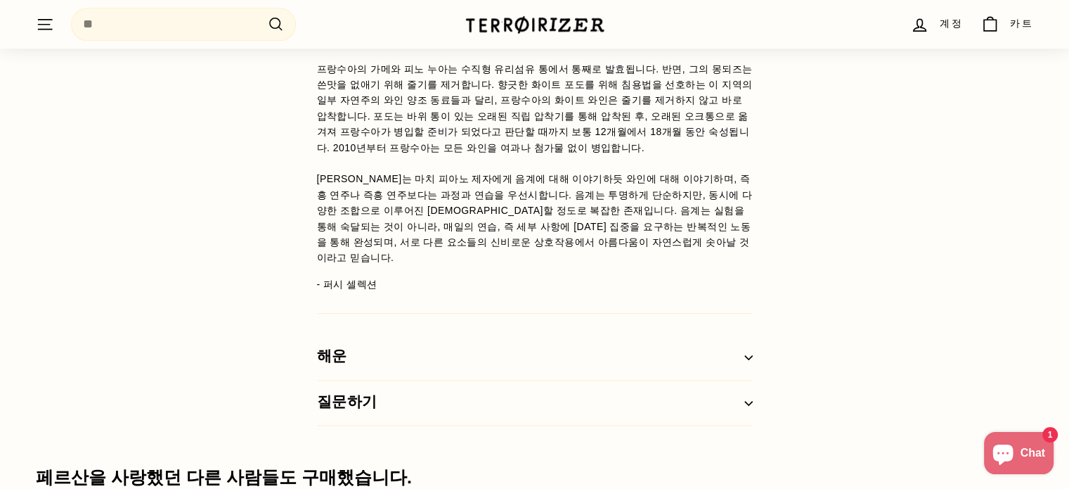
drag, startPoint x: 536, startPoint y: 325, endPoint x: 564, endPoint y: 325, distance: 28.8
click at [541, 263] on font "프랑수아는 마치 피아노 제자에게 음계에 대해 이야기하듯 와인에 대해 이야기하며, 즉흥 연주나 즉흥 연주보다는 과정과 연습을 우선시합니다. 음계…" at bounding box center [535, 218] width 436 height 90
drag, startPoint x: 564, startPoint y: 325, endPoint x: 602, endPoint y: 325, distance: 37.3
click at [584, 263] on font "프랑수아는 마치 피아노 제자에게 음계에 대해 이야기하듯 와인에 대해 이야기하며, 즉흥 연주나 즉흥 연주보다는 과정과 연습을 우선시합니다. 음계…" at bounding box center [535, 218] width 436 height 90
click at [602, 263] on font "프랑수아는 마치 피아노 제자에게 음계에 대해 이야기하듯 와인에 대해 이야기하며, 즉흥 연주나 즉흥 연주보다는 과정과 연습을 우선시합니다. 음계…" at bounding box center [535, 218] width 436 height 90
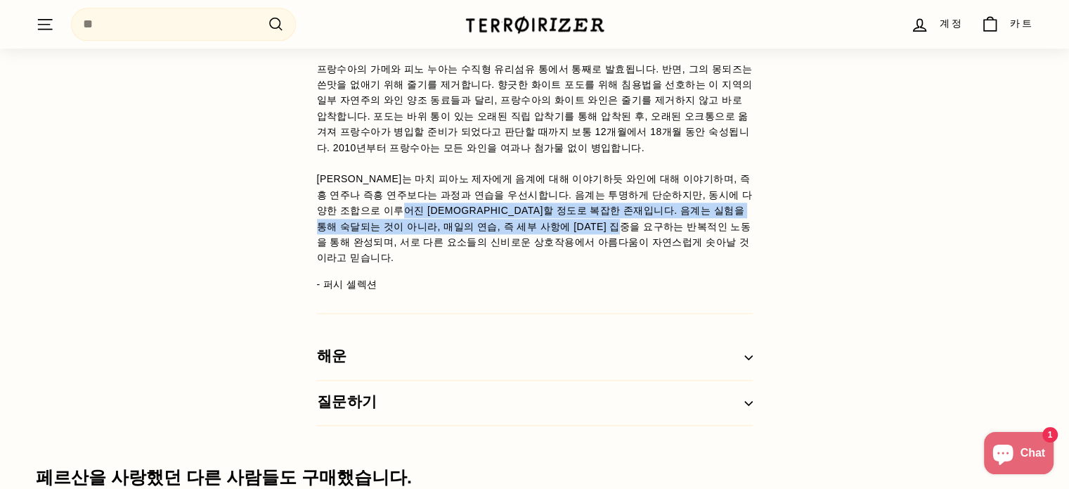
drag, startPoint x: 392, startPoint y: 342, endPoint x: 597, endPoint y: 345, distance: 205.3
click at [595, 263] on font "프랑수아는 마치 피아노 제자에게 음계에 대해 이야기하듯 와인에 대해 이야기하며, 즉흥 연주나 즉흥 연주보다는 과정과 연습을 우선시합니다. 음계…" at bounding box center [535, 218] width 436 height 90
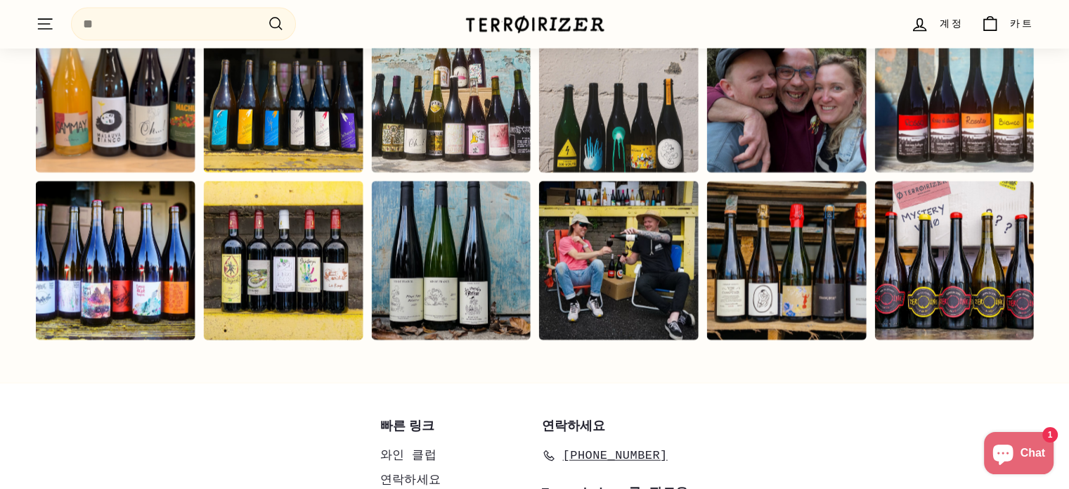
scroll to position [2893, 0]
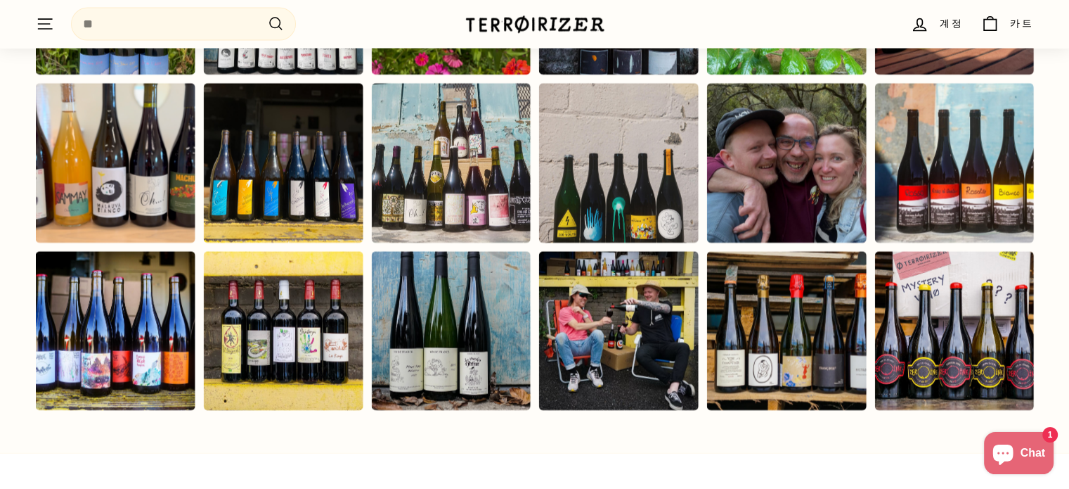
click at [429, 243] on div "인스타그램 게시물이 팝업으로 열립니다" at bounding box center [451, 164] width 160 height 160
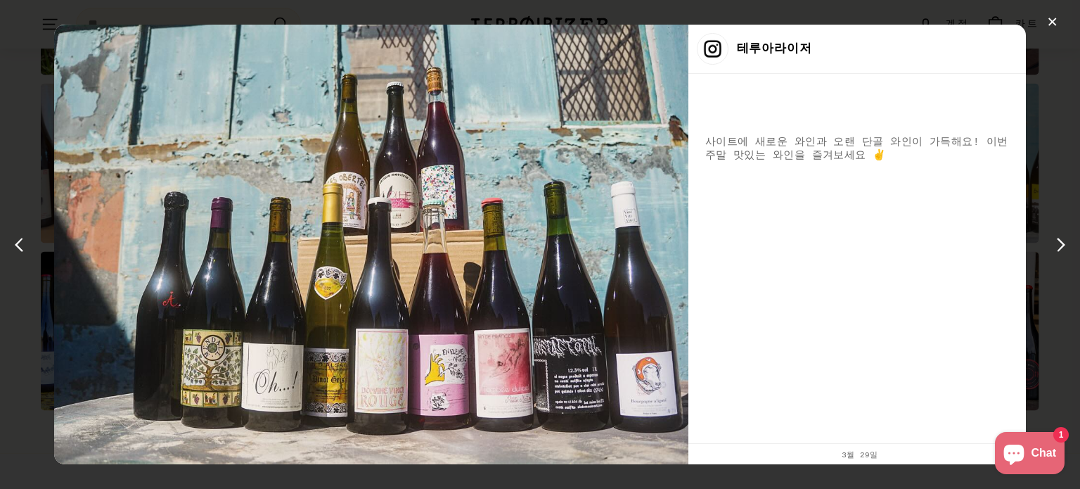
click at [1068, 252] on div "✕ 테루아라이저 사이트에 새로운 와인과 오랜 단골 와인이 가득해요! 이번 주말 맛있는 와인을 즐겨보세요 ✌️ 3월 29일" at bounding box center [540, 244] width 1080 height 489
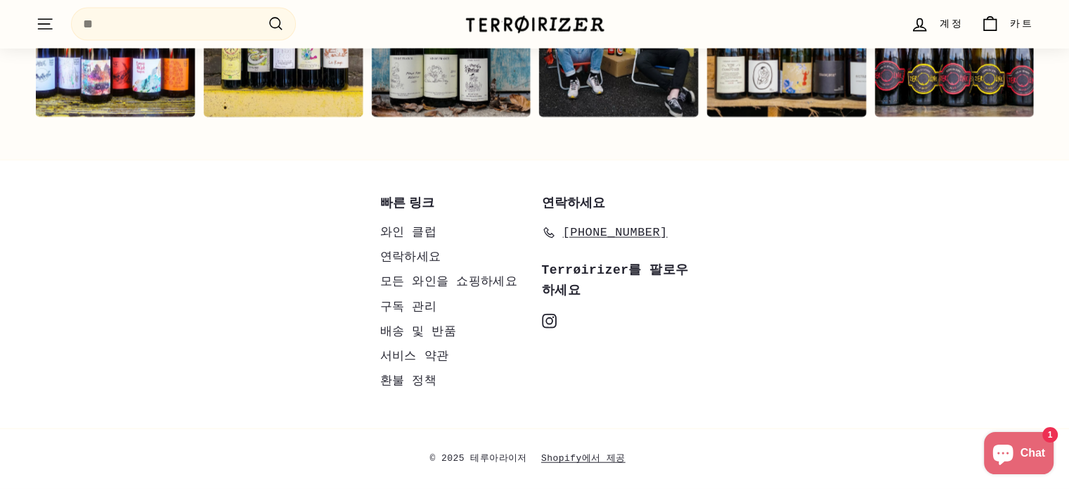
scroll to position [2873, 0]
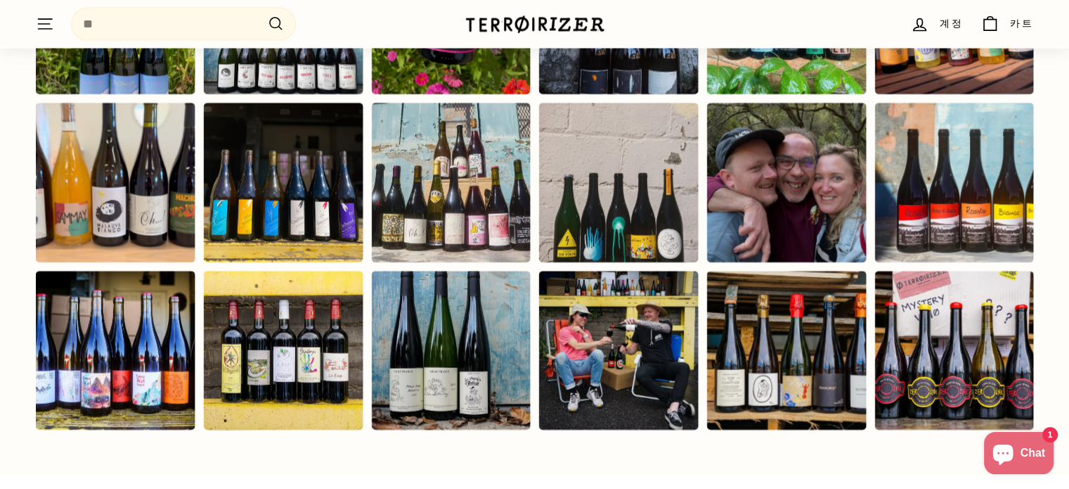
click at [557, 25] on img at bounding box center [535, 25] width 141 height 20
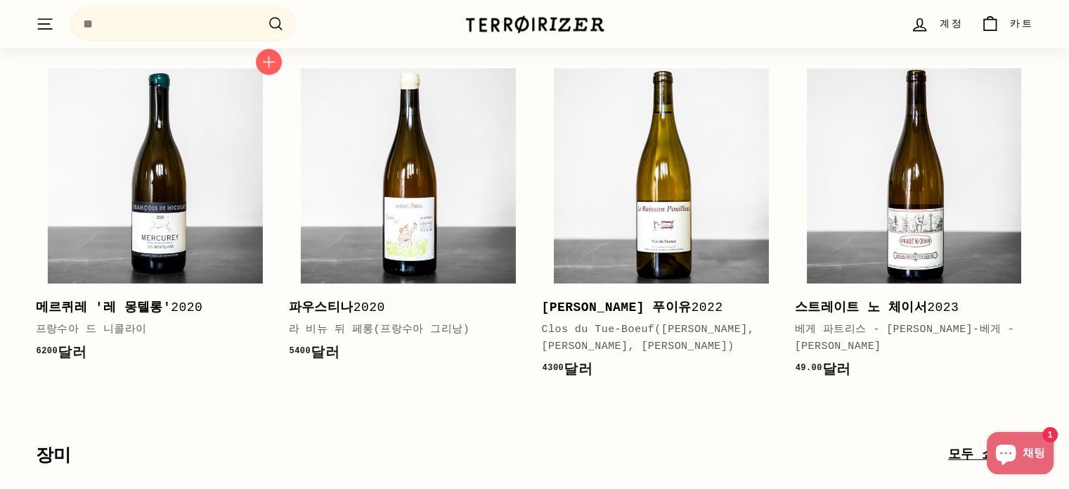
scroll to position [3585, 0]
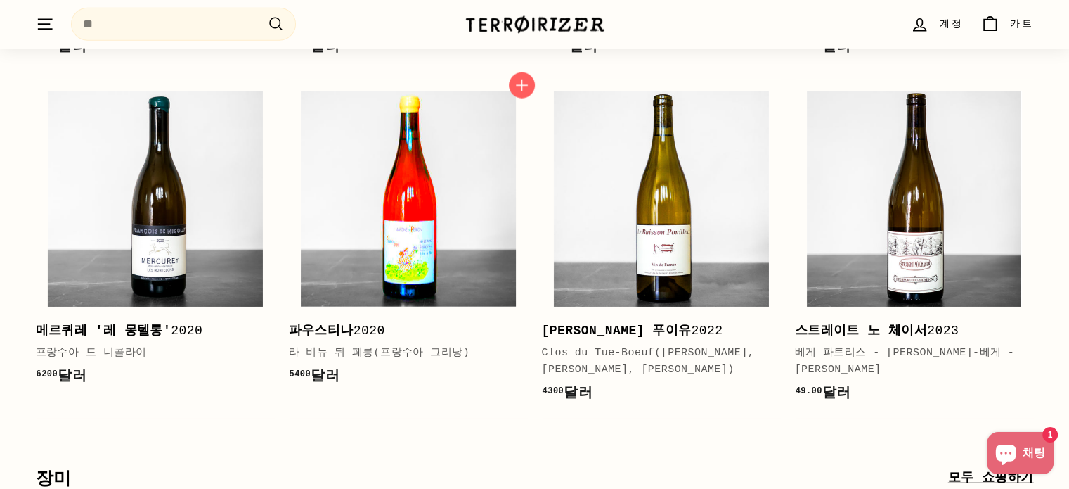
click at [368, 171] on img at bounding box center [408, 198] width 215 height 215
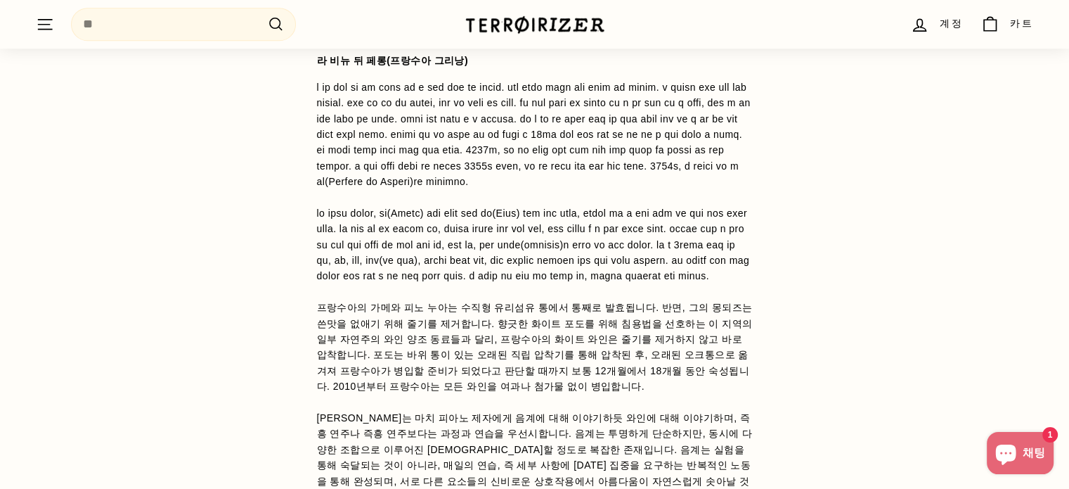
scroll to position [1125, 0]
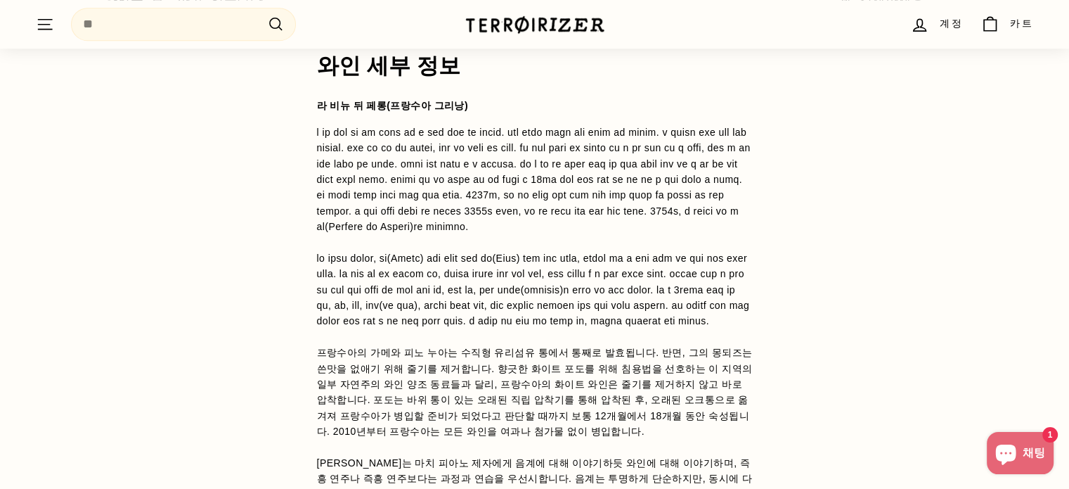
click at [1023, 458] on icon "채팅 창" at bounding box center [1006, 453] width 34 height 34
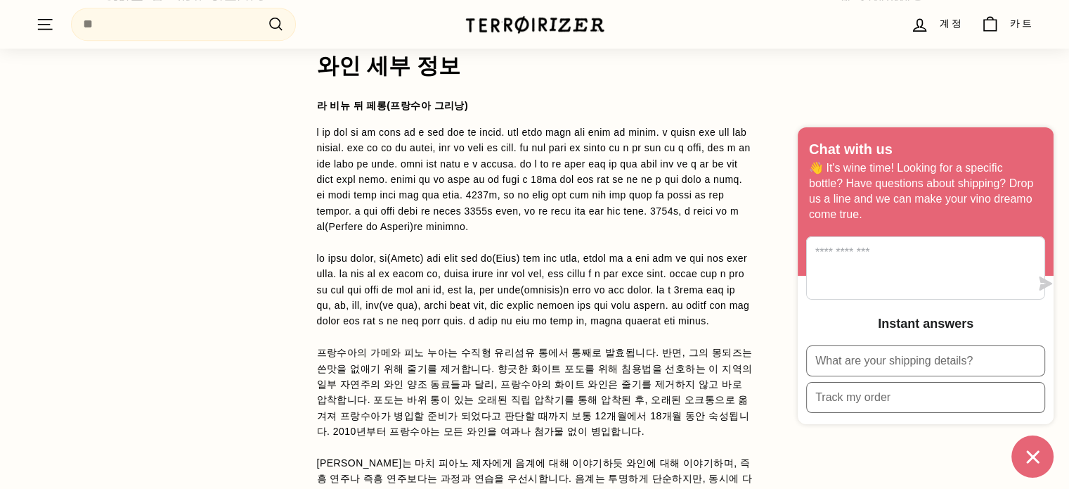
click at [1022, 458] on icon "Chat window" at bounding box center [1033, 457] width 22 height 22
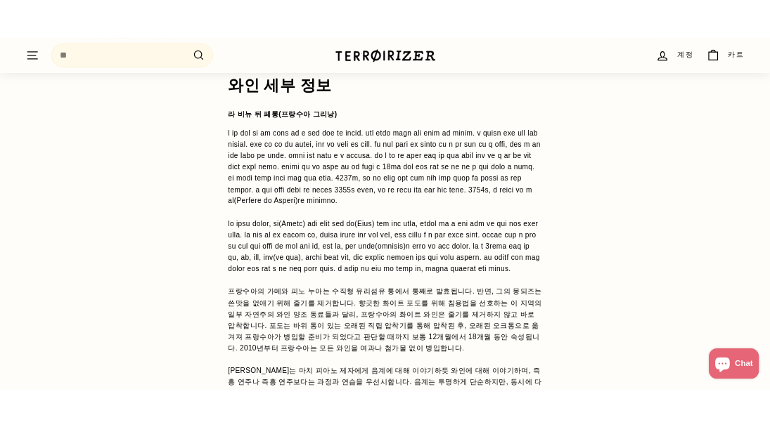
scroll to position [1185, 0]
